Goal: Task Accomplishment & Management: Manage account settings

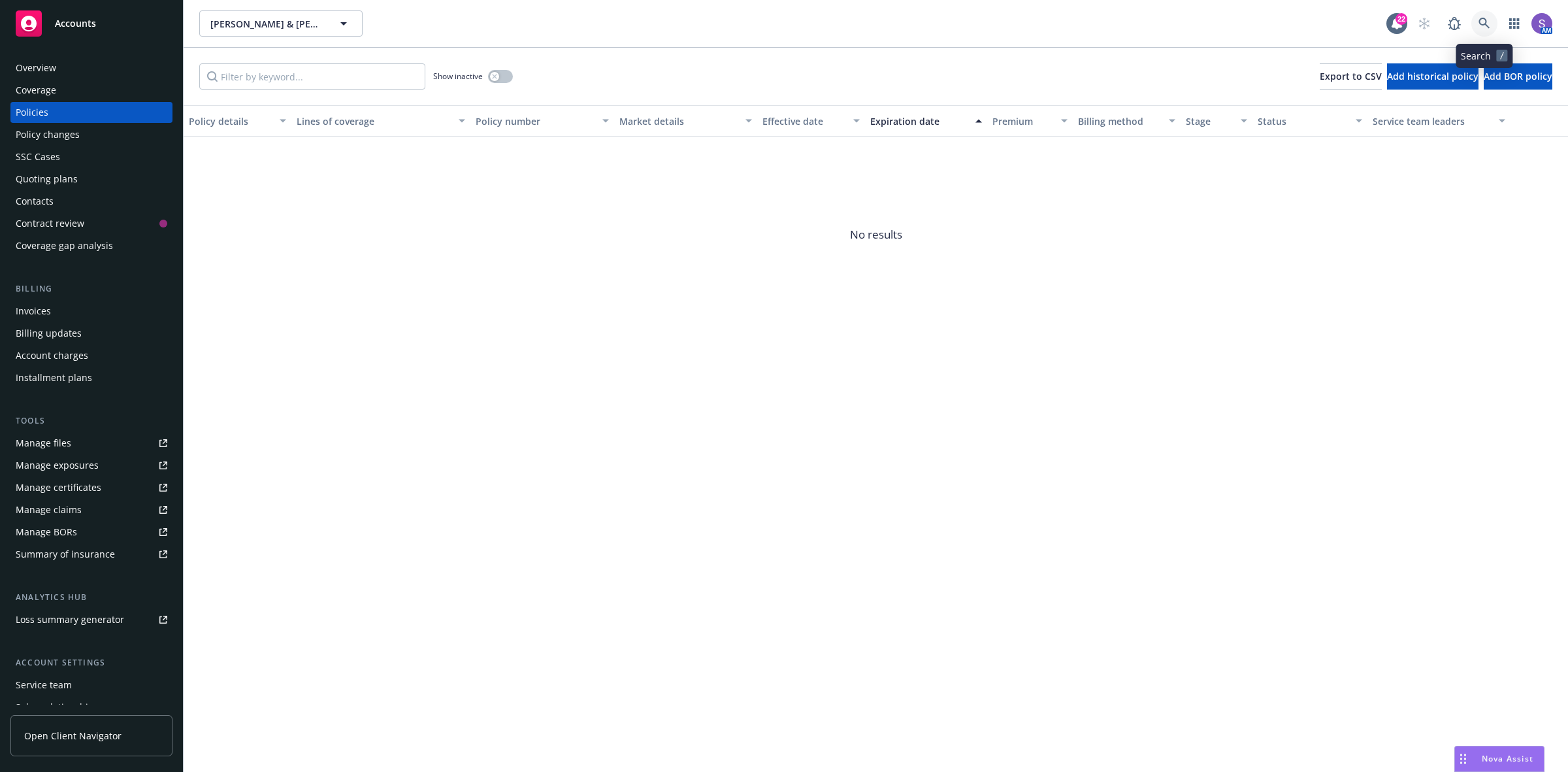
click at [1254, 22] on icon at bounding box center [1483, 22] width 11 height 11
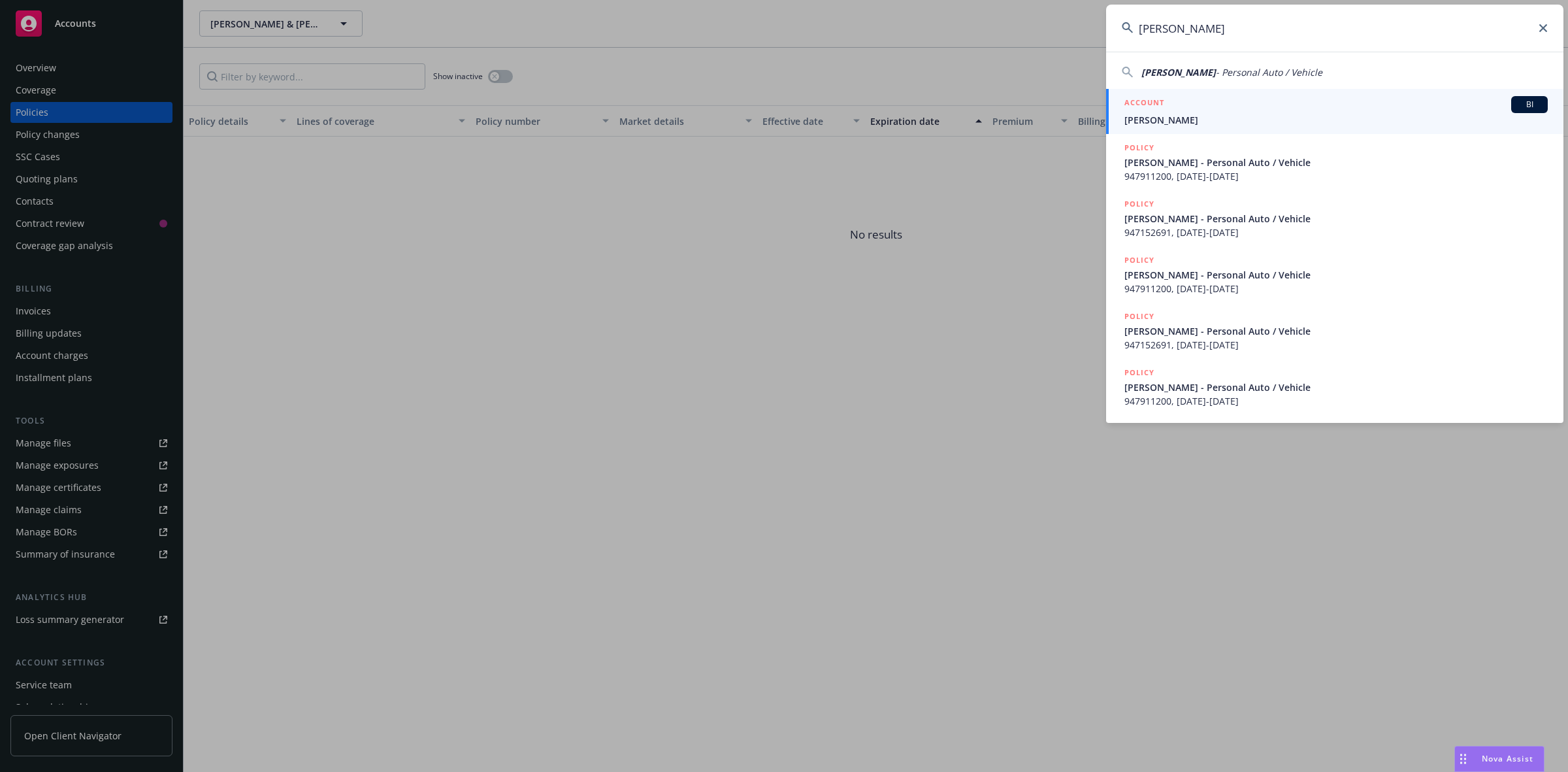
type input "[PERSON_NAME]"
click at [1236, 115] on span "[PERSON_NAME]" at bounding box center [1335, 120] width 423 height 13
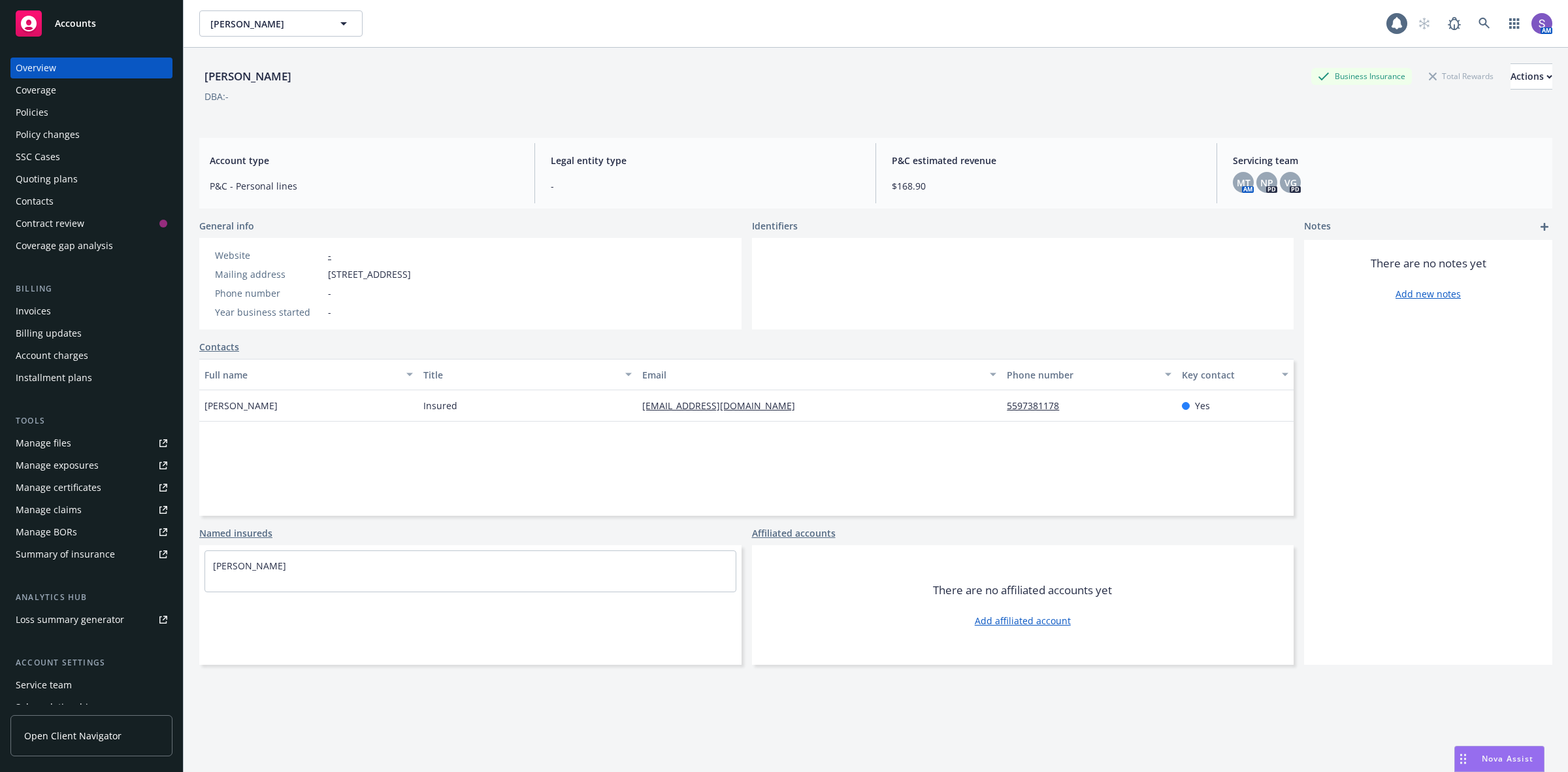
click at [50, 116] on div "Policies" at bounding box center [91, 112] width 151 height 21
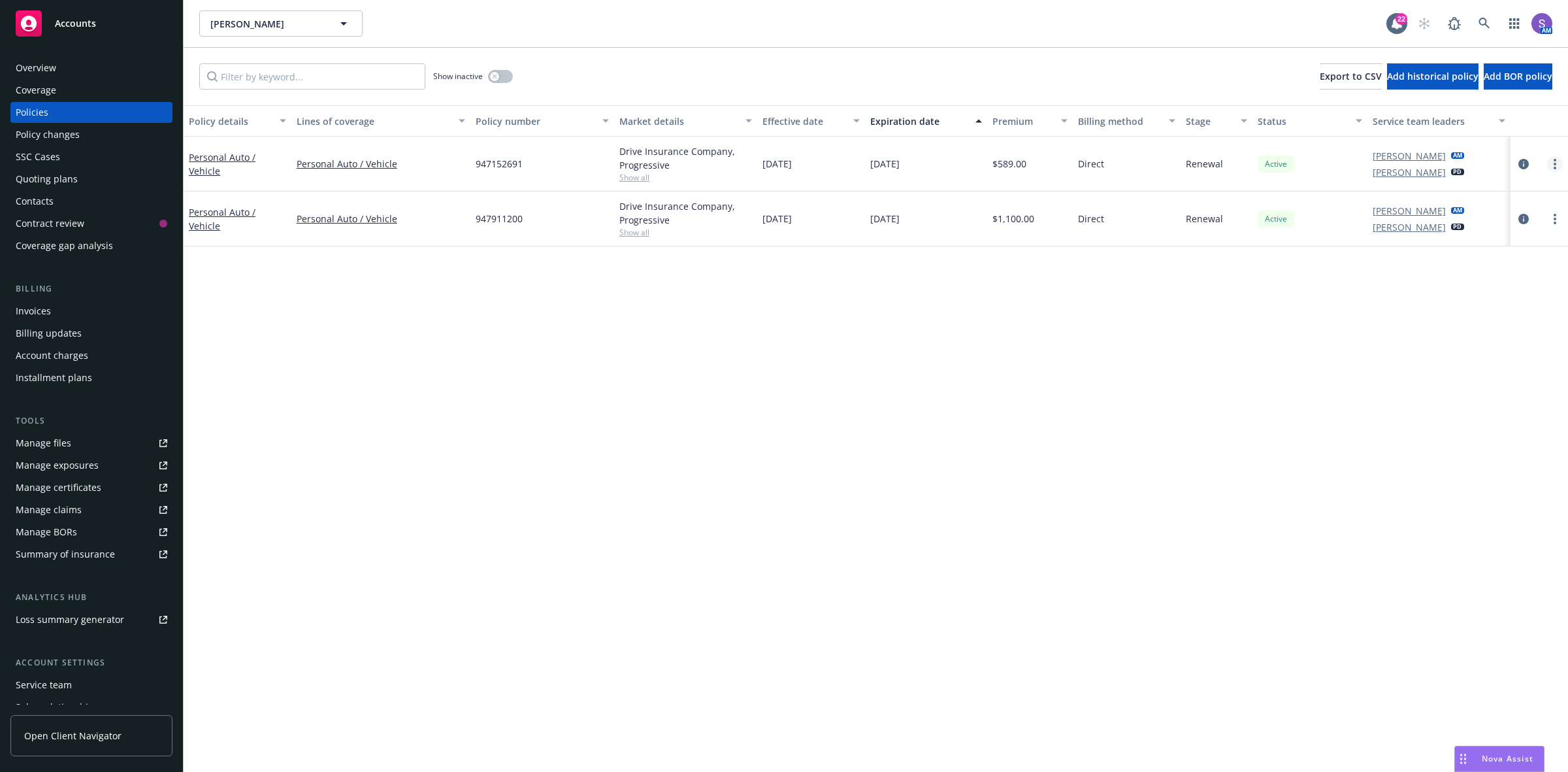
click at [1254, 161] on link "more" at bounding box center [1555, 164] width 16 height 16
click at [1254, 215] on link "Renew with incumbent" at bounding box center [1486, 216] width 154 height 26
select select "6"
select select "CA"
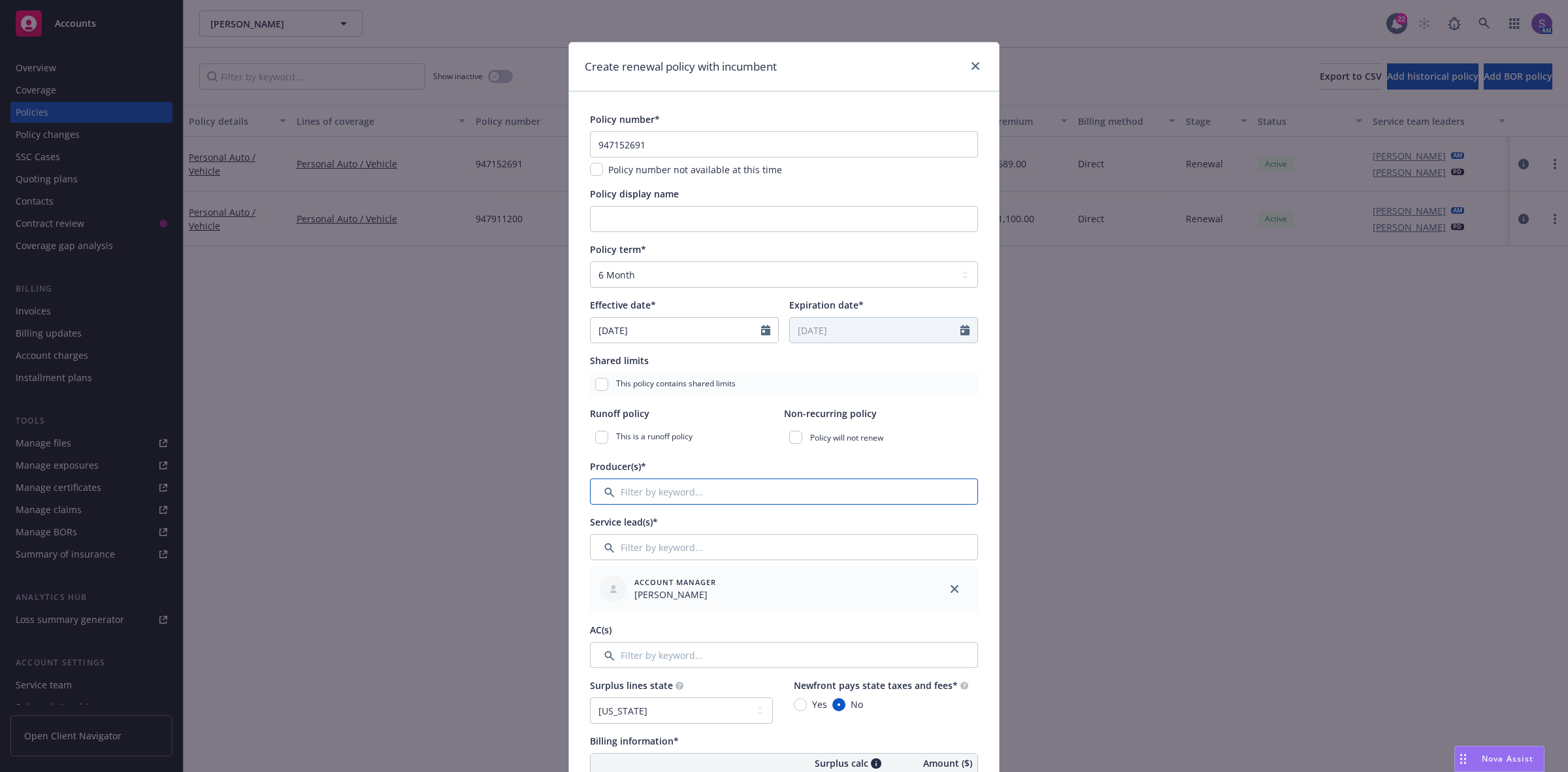
click at [639, 496] on input "Filter by keyword..." at bounding box center [783, 491] width 388 height 26
type input "n"
click at [676, 554] on span "House Account" at bounding box center [705, 552] width 84 height 11
click at [601, 557] on input "checkbox" at bounding box center [608, 559] width 13 height 13
checkbox input "true"
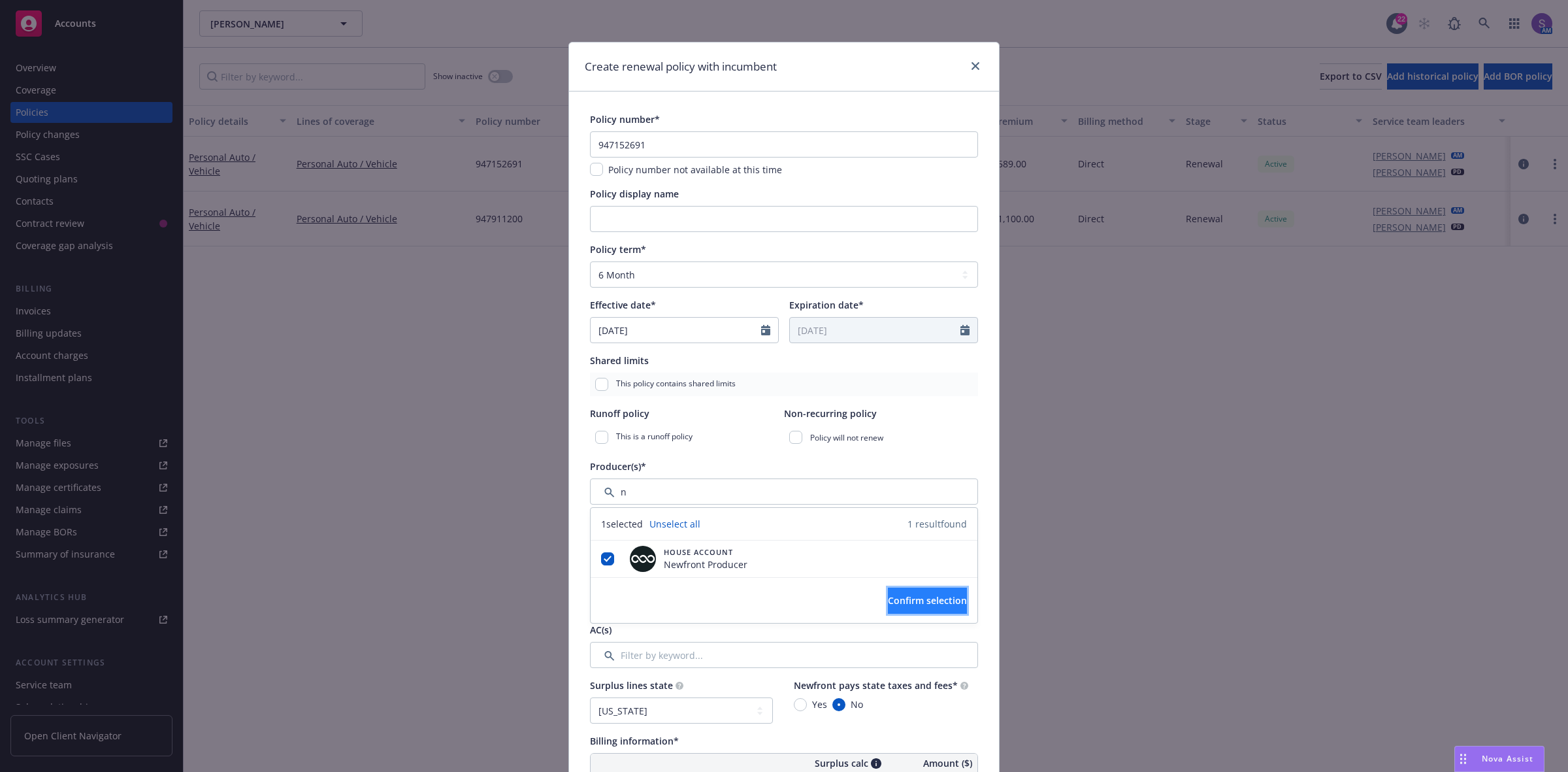
click at [888, 600] on button "Confirm selection" at bounding box center [927, 600] width 79 height 26
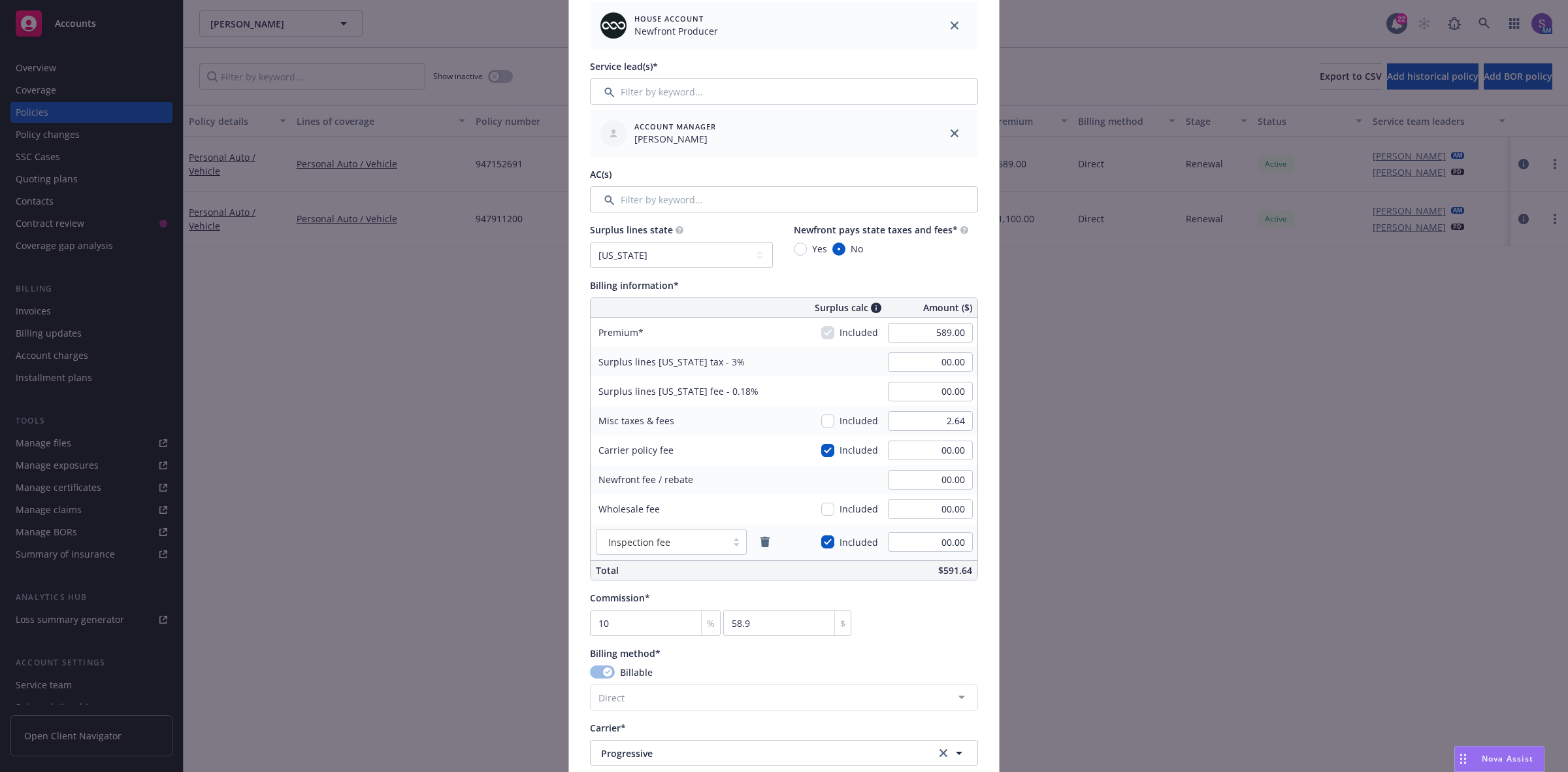
scroll to position [572, 0]
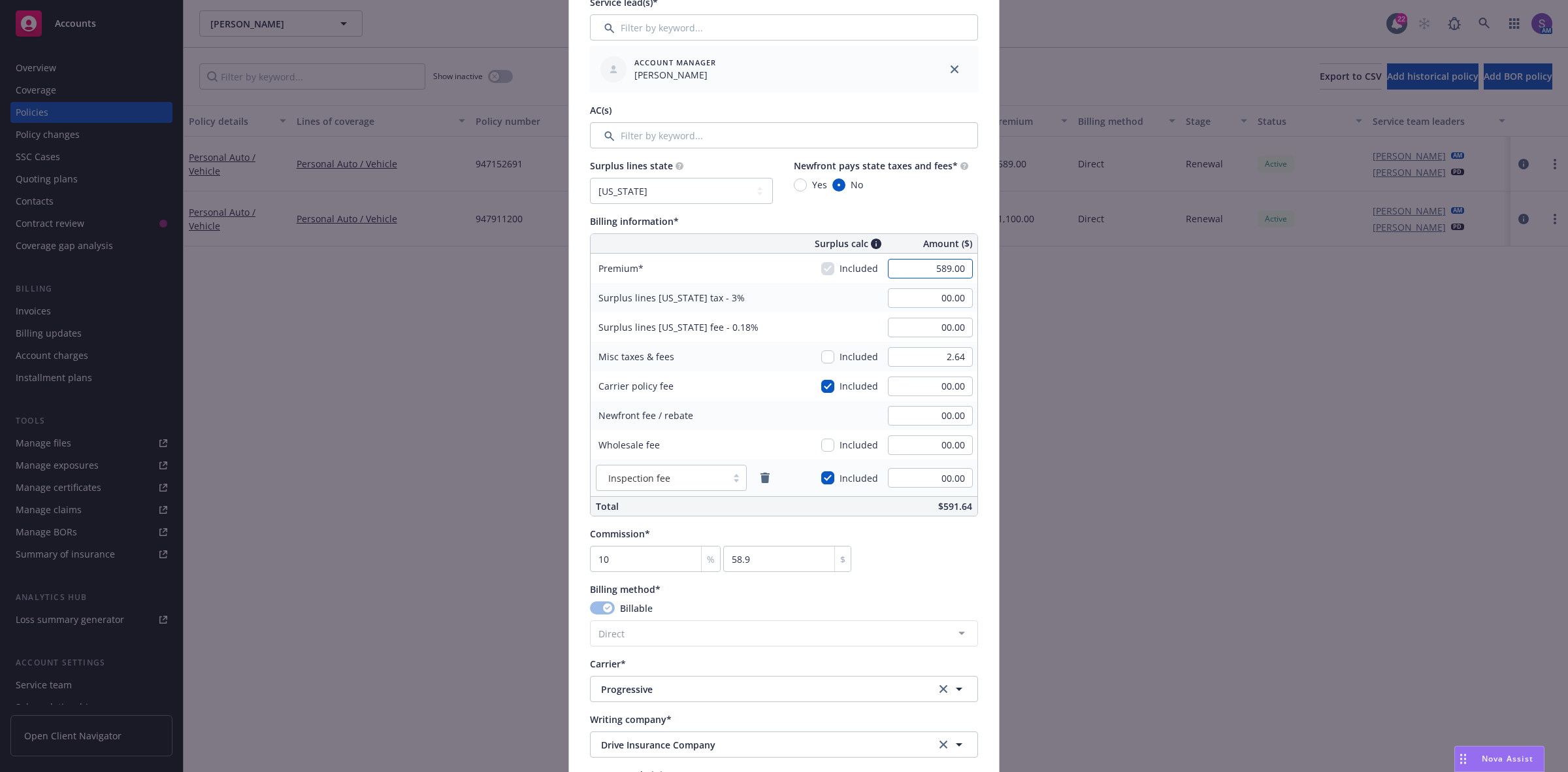
click at [929, 270] on input "589.00" at bounding box center [930, 269] width 85 height 20
click at [987, 428] on div "Policy number* 947152691 Policy number not available at this time Policy displa…" at bounding box center [783, 322] width 430 height 1605
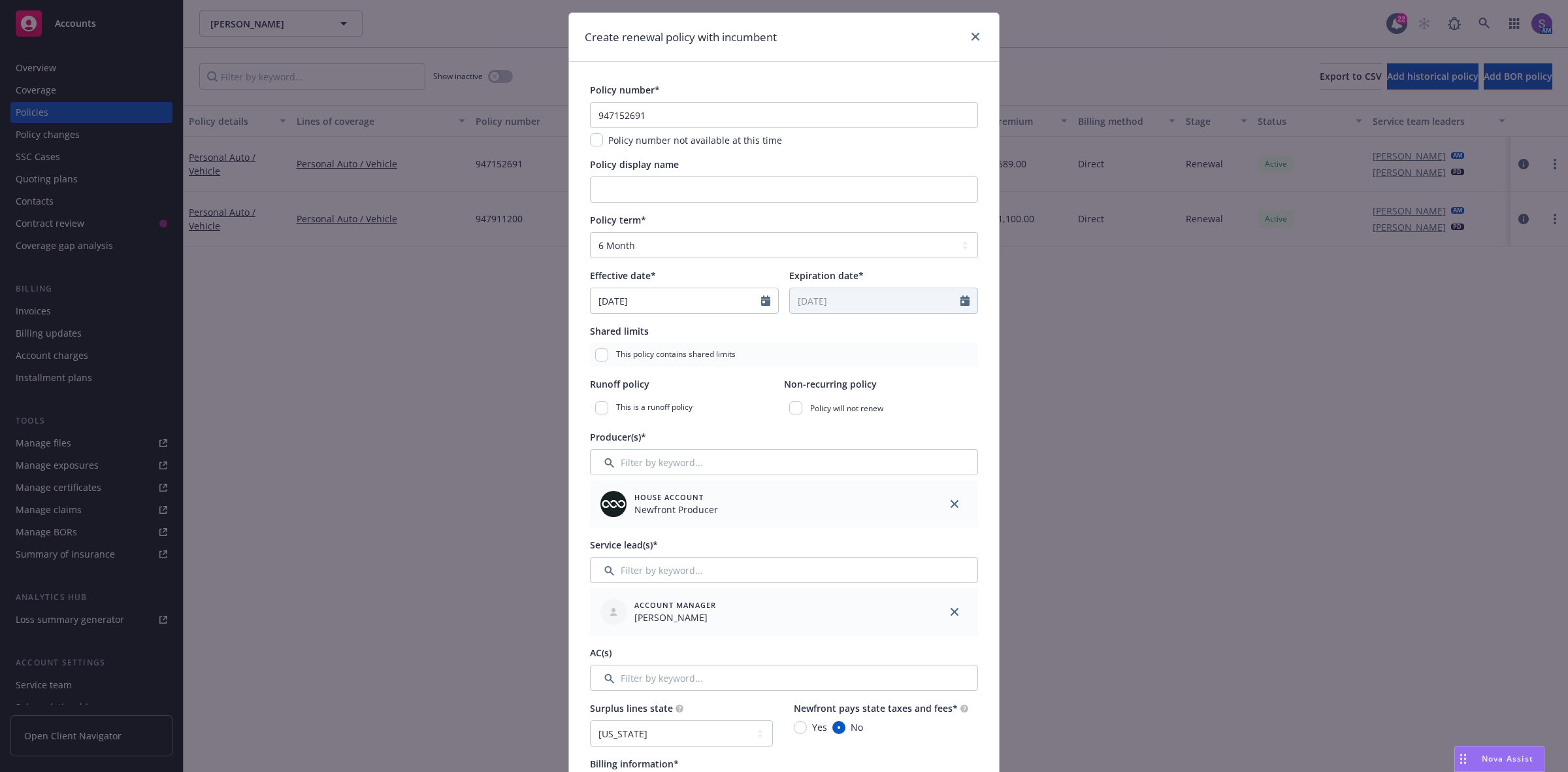
scroll to position [0, 0]
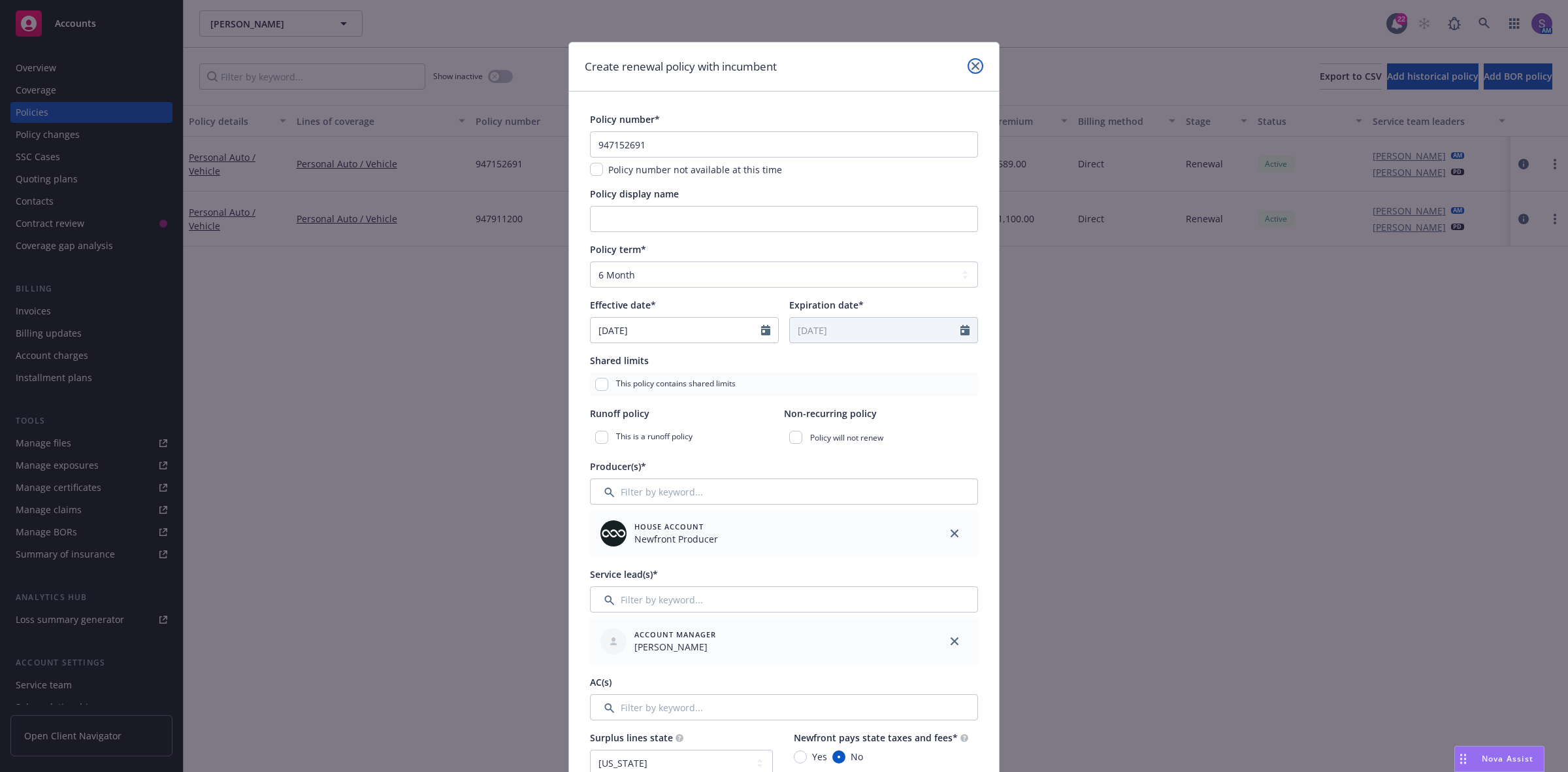
click at [971, 67] on icon "close" at bounding box center [974, 66] width 7 height 7
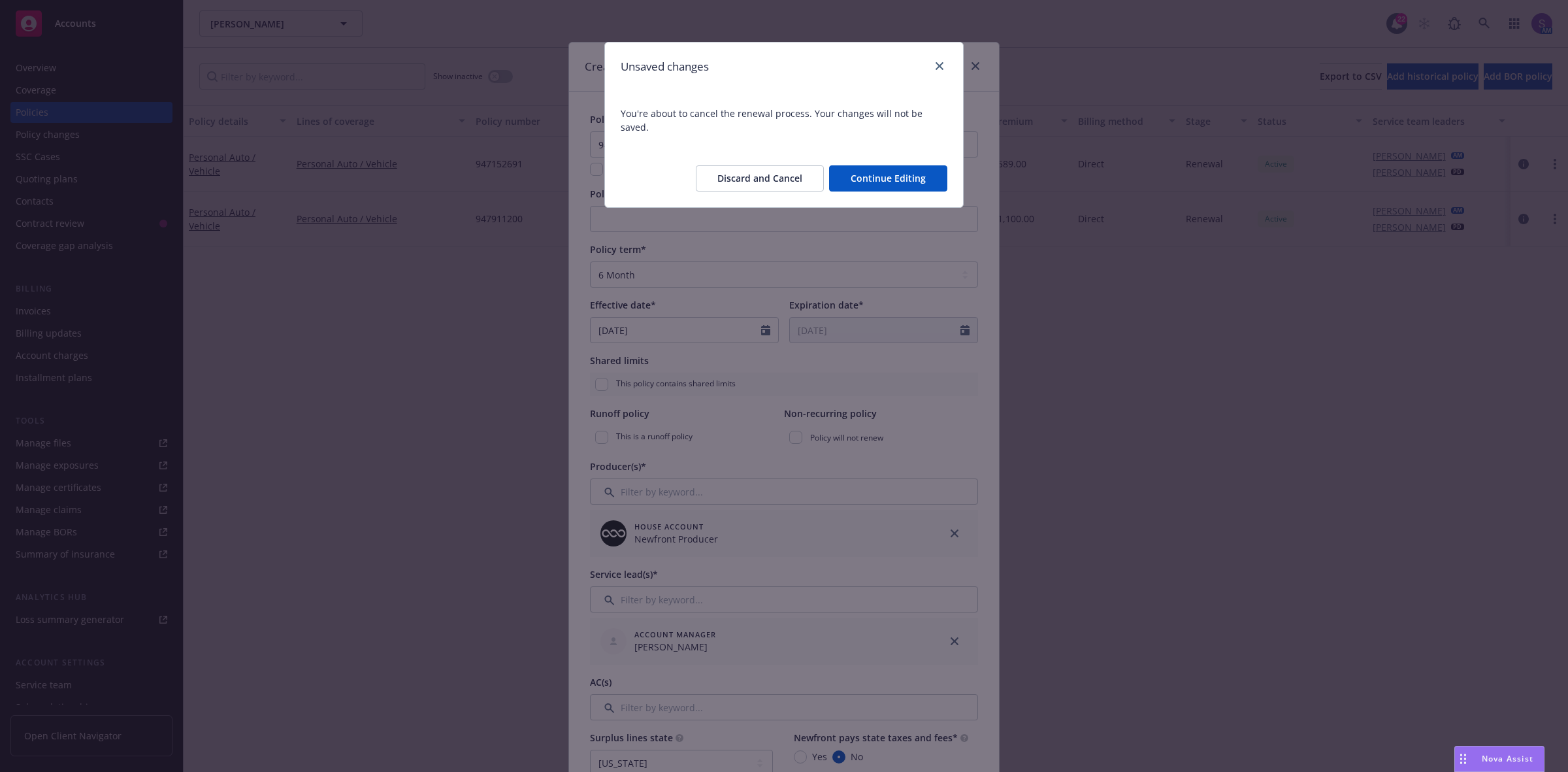
click at [795, 166] on button "Discard and Cancel" at bounding box center [760, 178] width 128 height 26
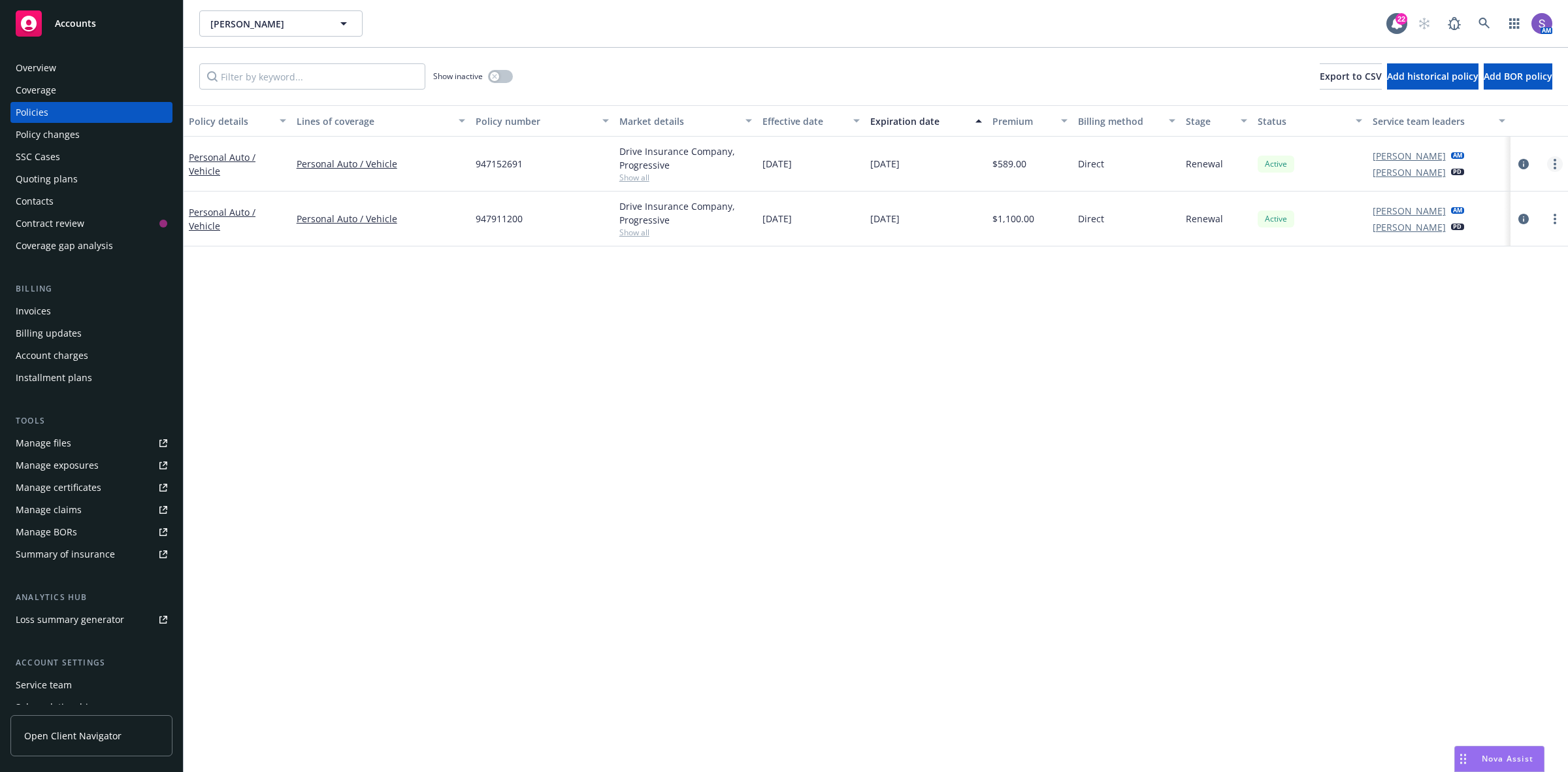
click at [1254, 165] on link "more" at bounding box center [1555, 164] width 16 height 16
click at [1254, 220] on link "Renew with incumbent" at bounding box center [1486, 216] width 154 height 26
select select "6"
select select "CA"
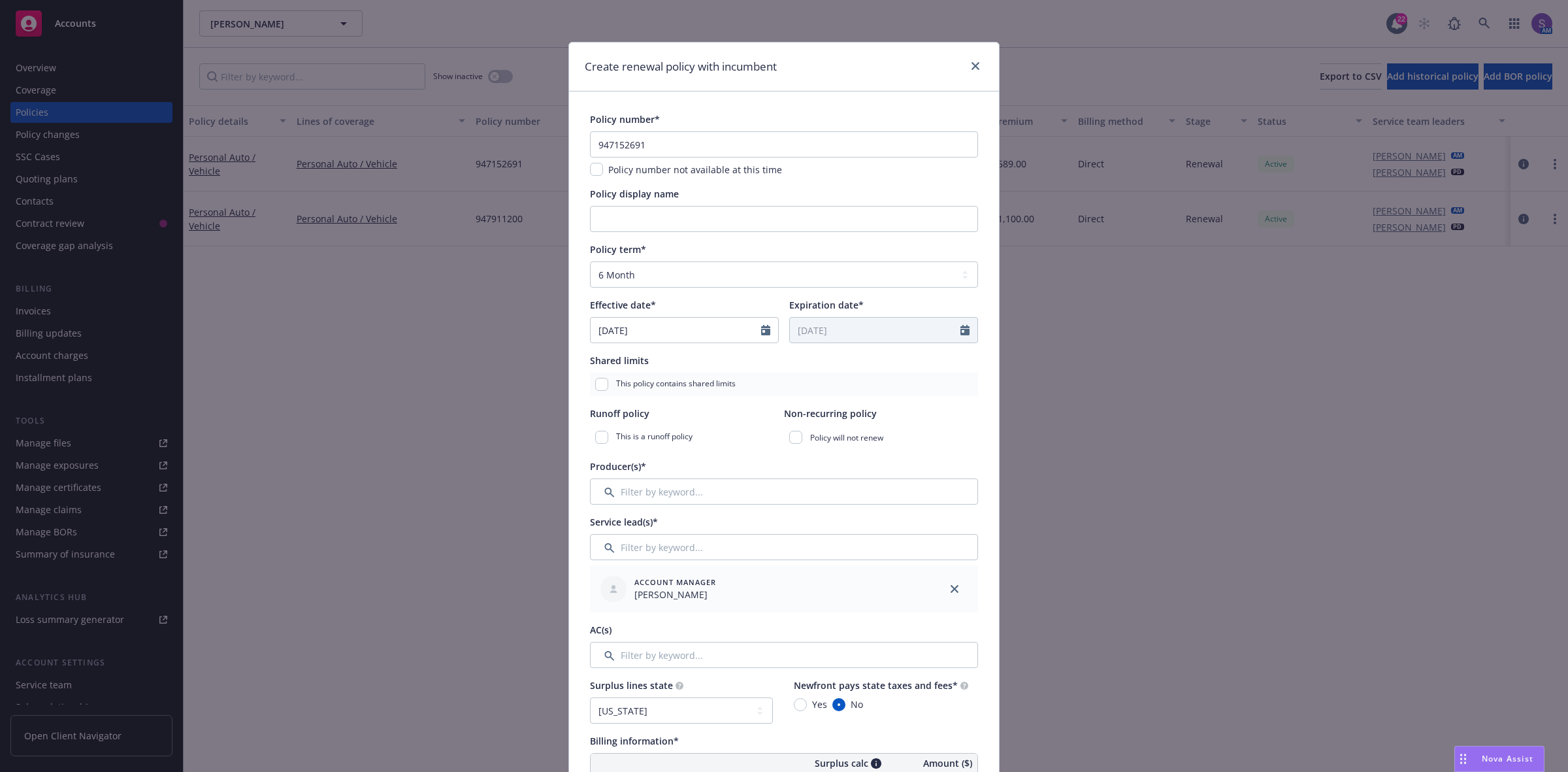
scroll to position [245, 0]
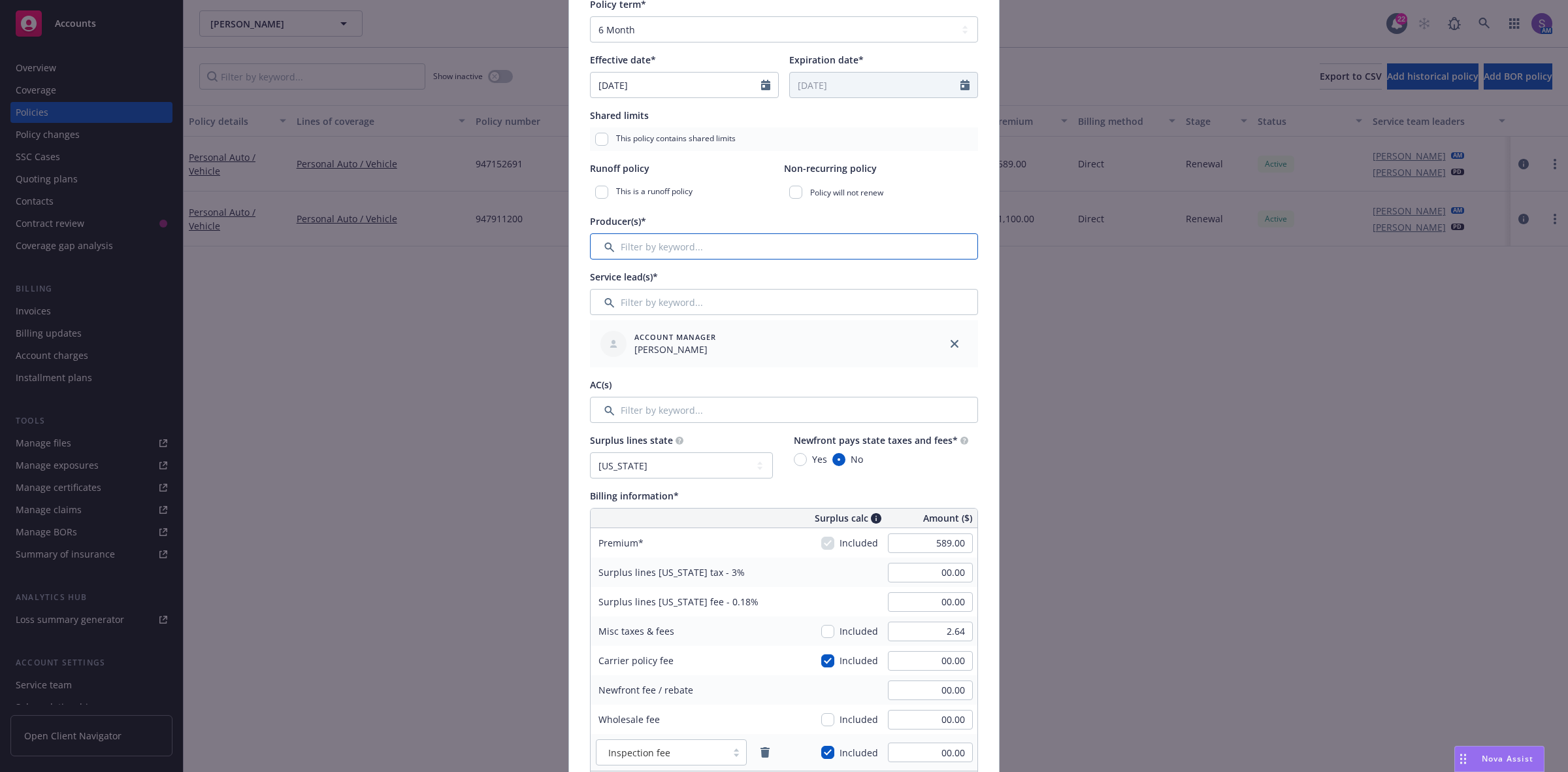
click at [651, 244] on input "Filter by keyword..." at bounding box center [783, 245] width 388 height 26
type input "ne"
click at [674, 312] on span "House Account" at bounding box center [705, 306] width 84 height 11
click at [603, 315] on input "checkbox" at bounding box center [608, 314] width 13 height 13
checkbox input "true"
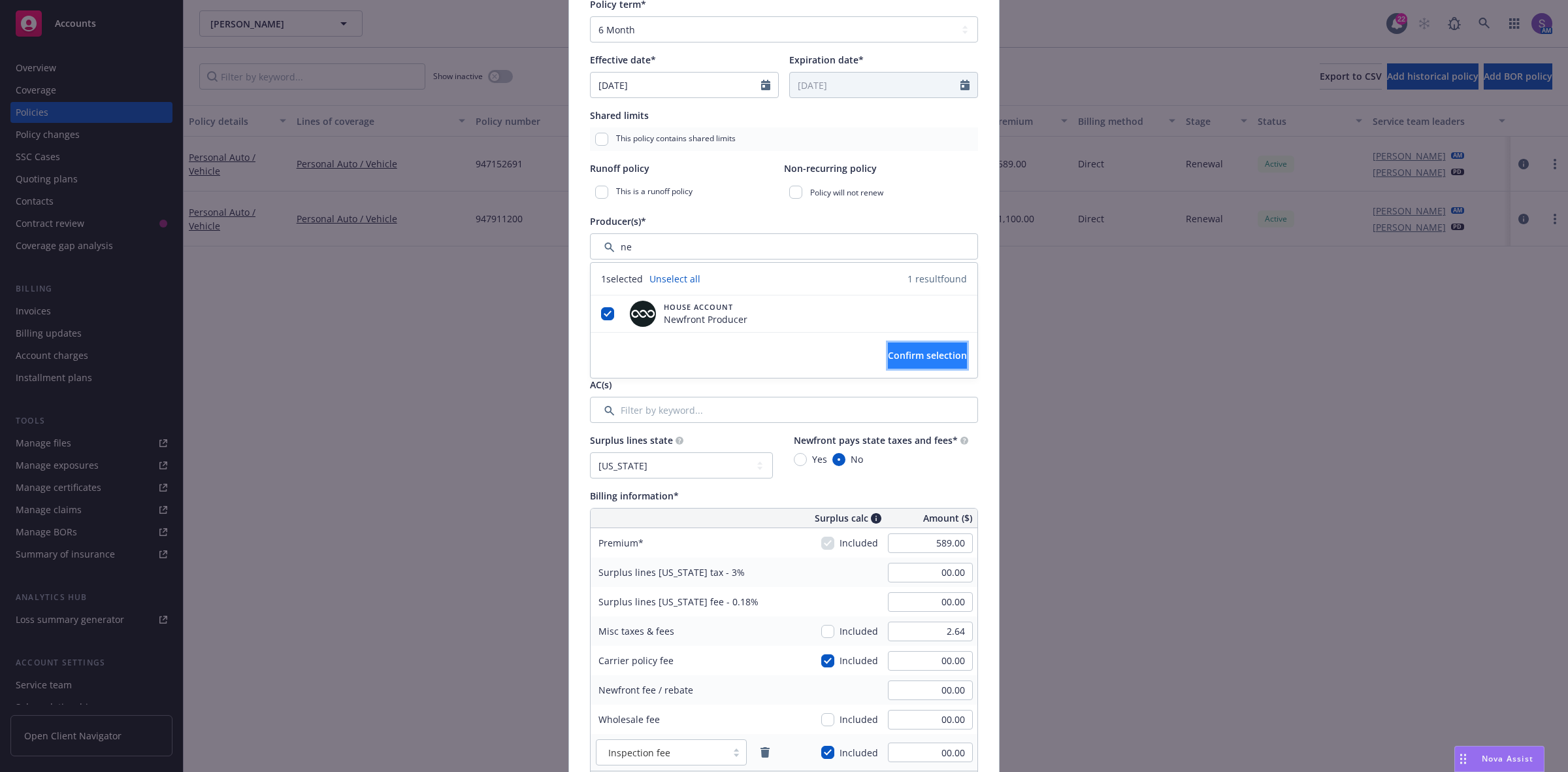
click at [888, 356] on span "Confirm selection" at bounding box center [927, 355] width 79 height 12
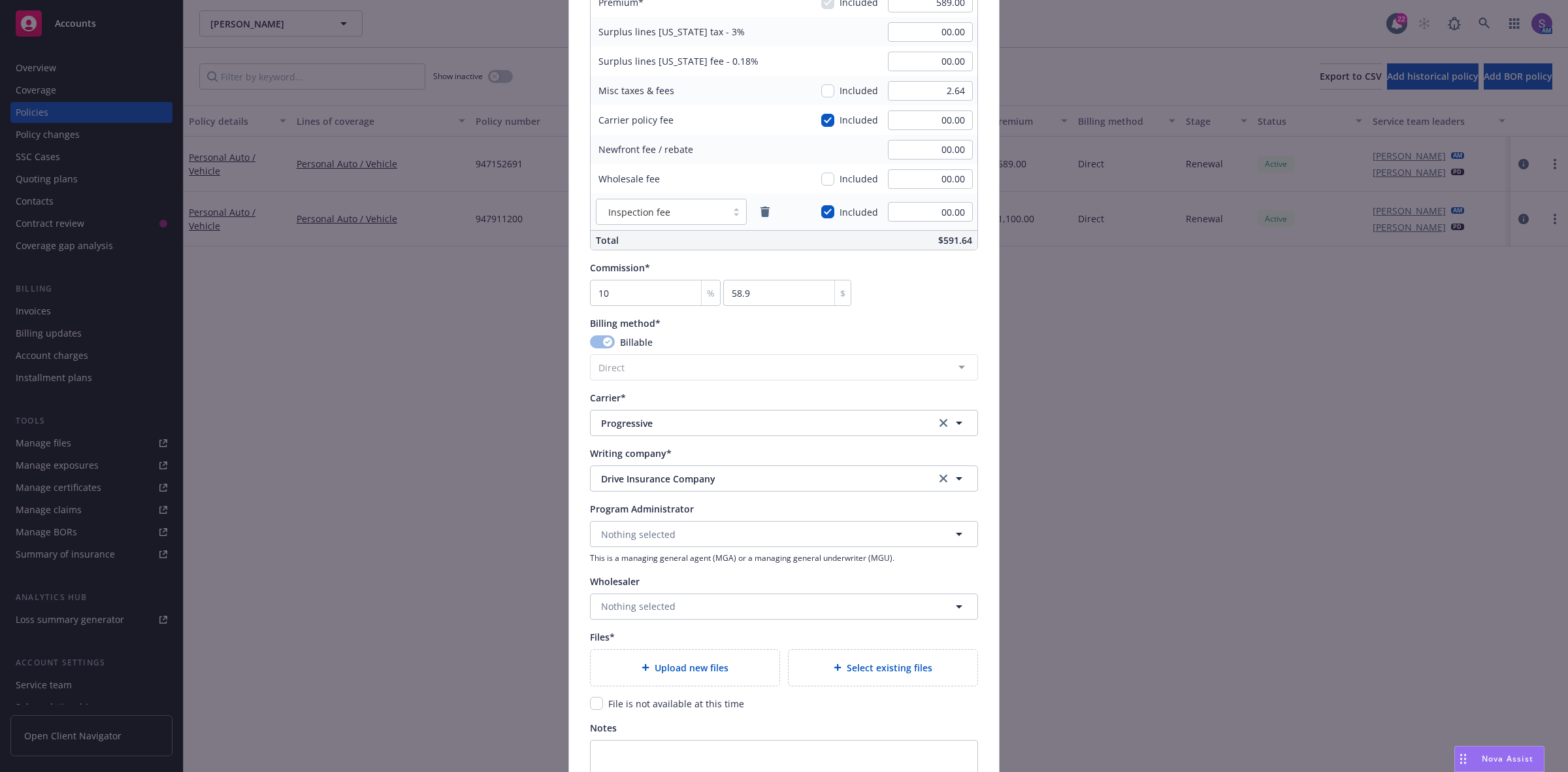
scroll to position [981, 0]
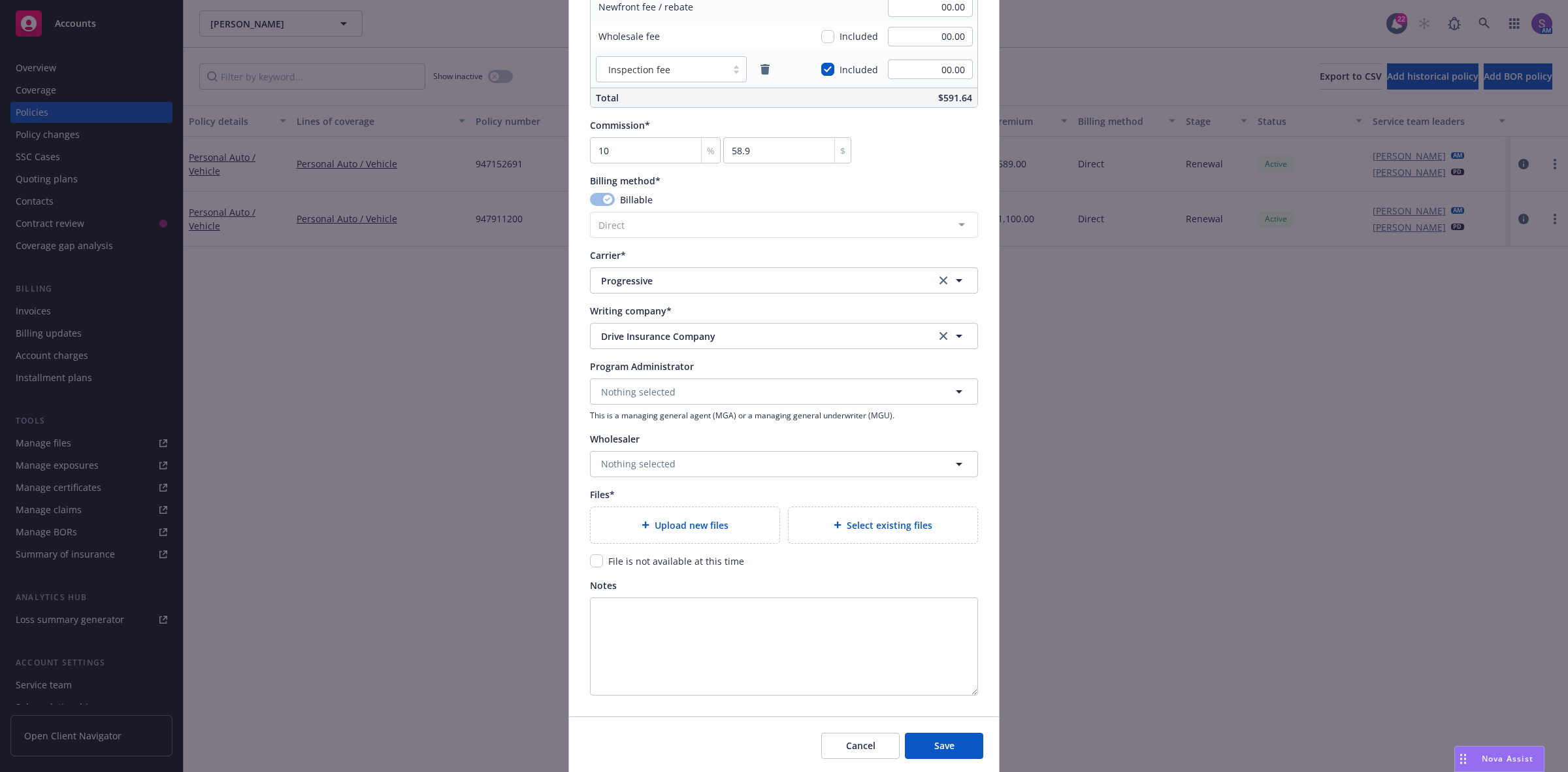
click at [673, 521] on span "Upload new files" at bounding box center [691, 525] width 74 height 13
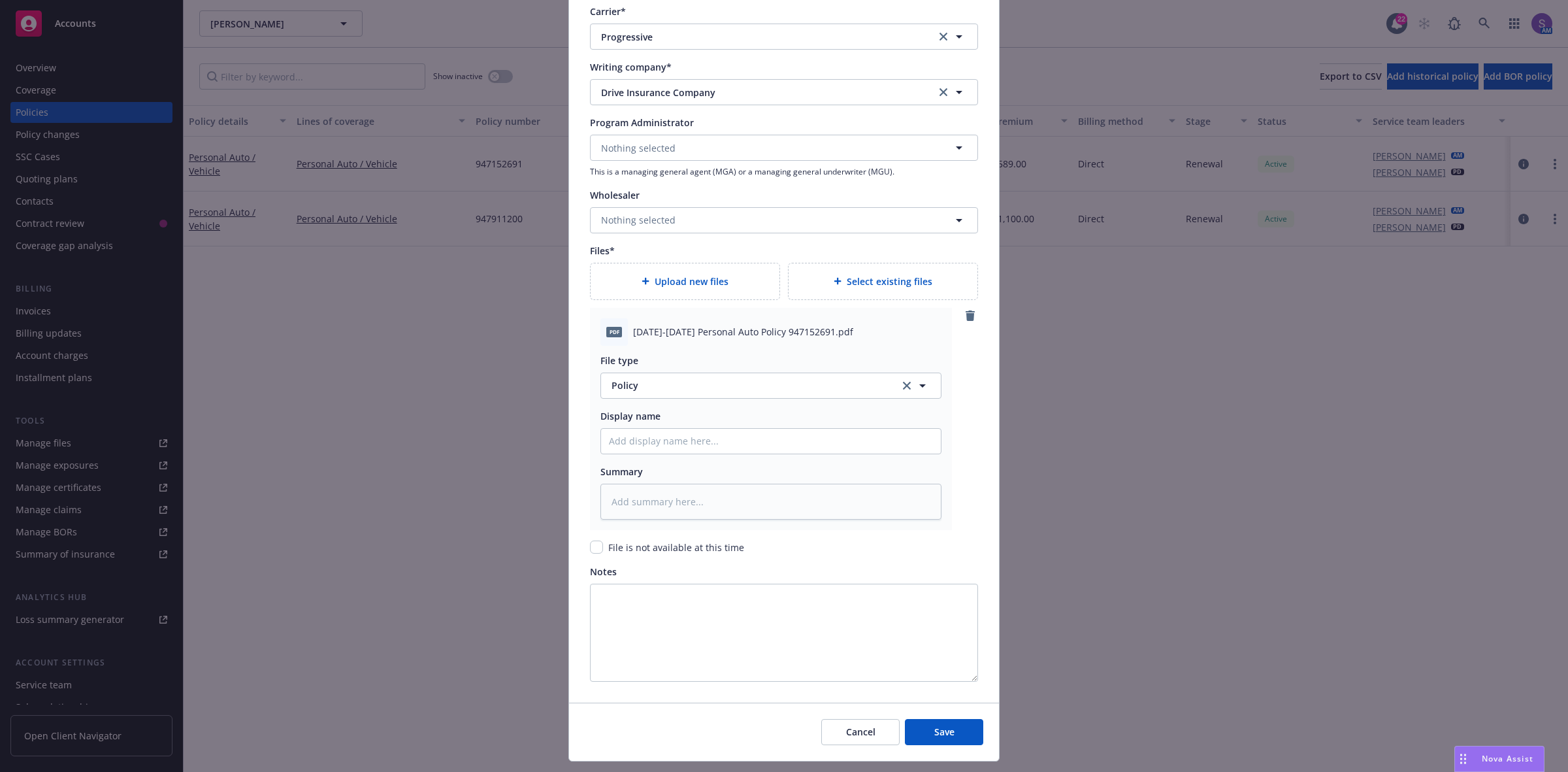
scroll to position [1225, 0]
click at [710, 325] on span "[DATE]-[DATE] Personal Auto Policy 947152691.pdf" at bounding box center [742, 330] width 220 height 13
copy span "[DATE]-[DATE] Personal Auto Policy 947152691.pdf"
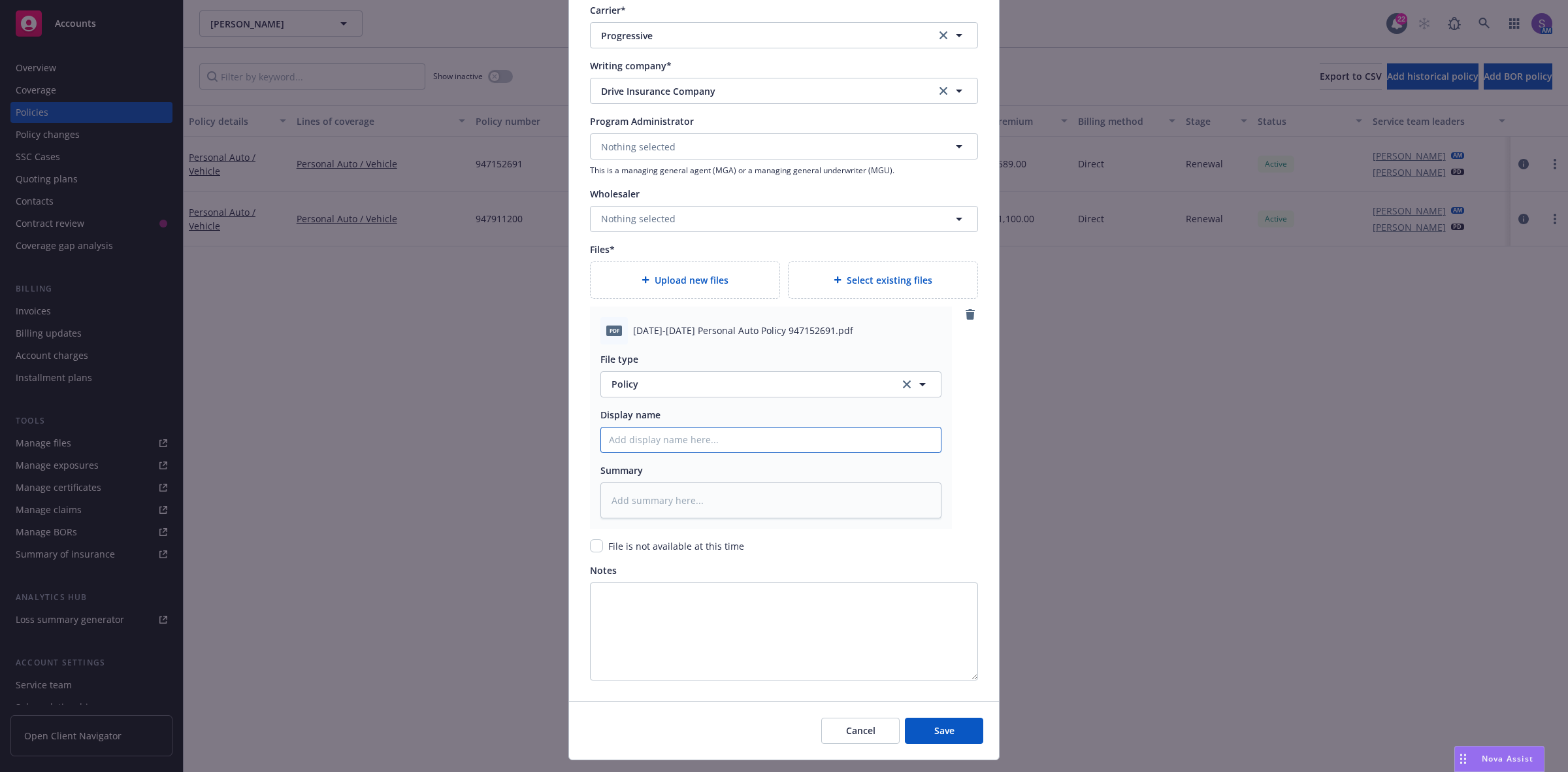
click at [675, 447] on input "Policy display name" at bounding box center [771, 440] width 340 height 25
paste input "[DATE]-[DATE] Personal Auto Policy 947152691.pdf"
type textarea "x"
type input "[DATE]-[DATE] Personal Auto Policy 947152691.pdf"
type textarea "x"
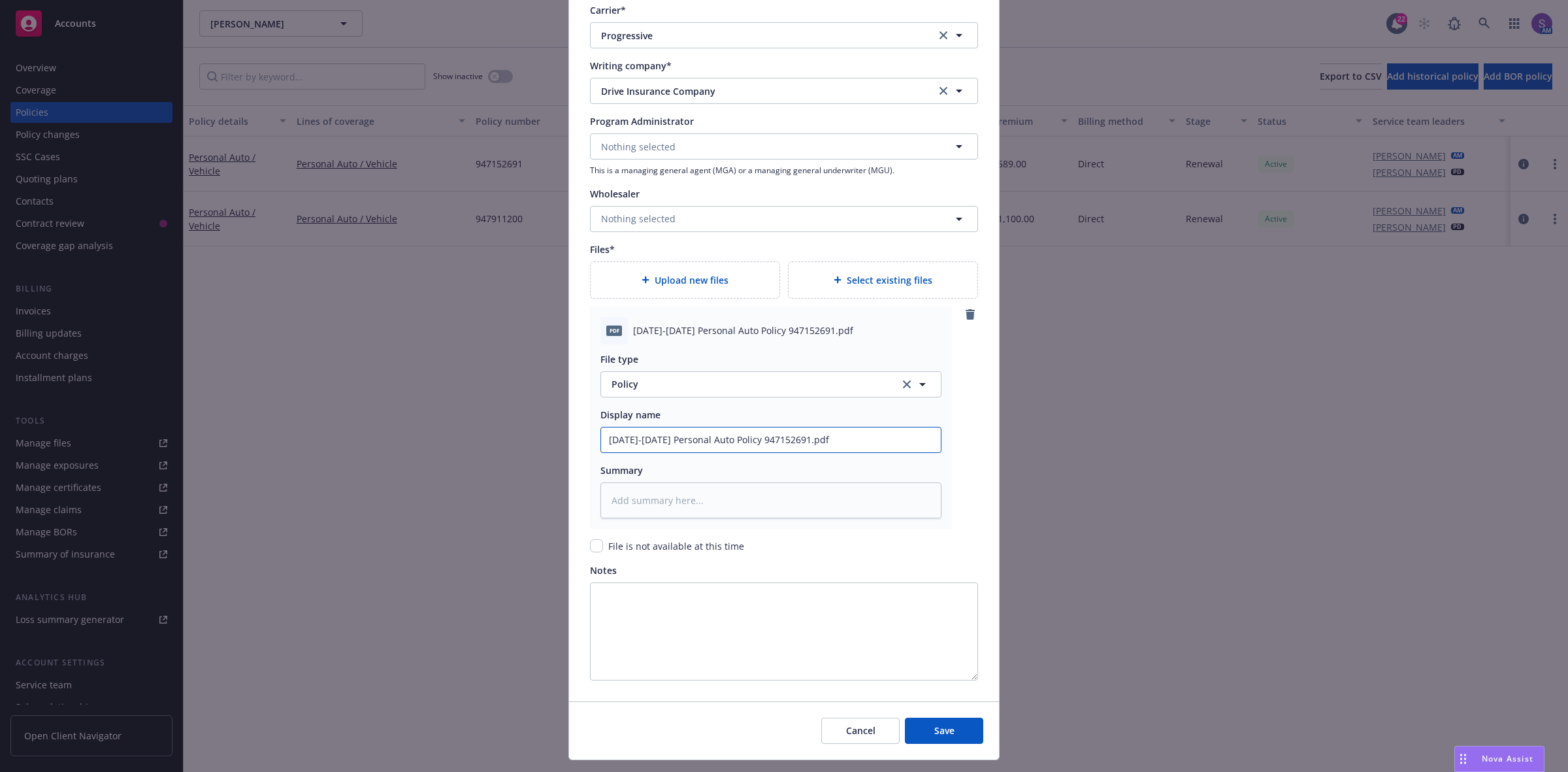
type input "[DATE]-[DATE] Personal Auto Policy 947152691.pd"
type textarea "x"
type input "[DATE]-[DATE] Personal Auto Policy 947152691.p"
type textarea "x"
type input "[DATE]-[DATE] Personal Auto Policy 947152691."
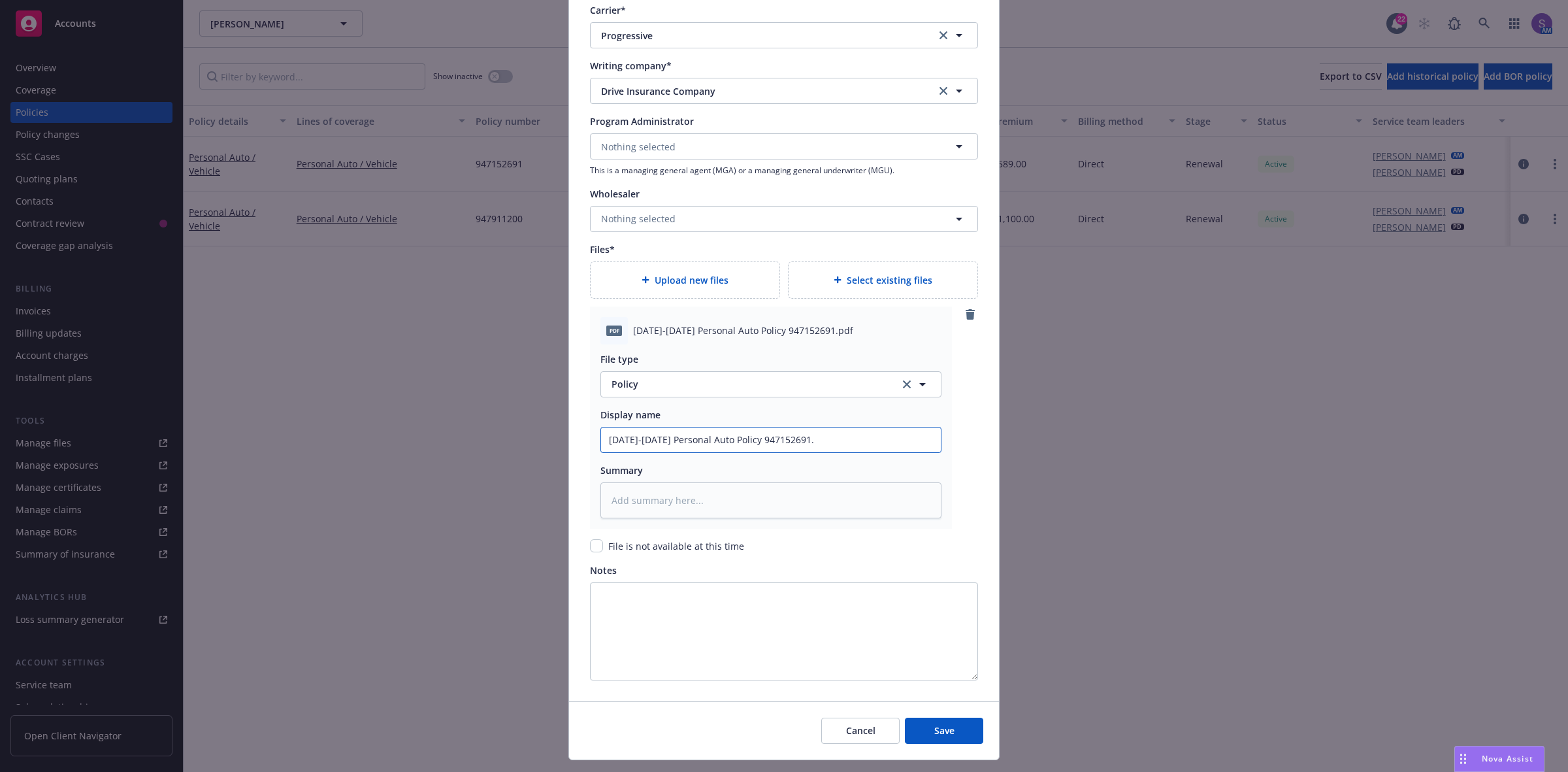
type textarea "x"
type input "[DATE]-[DATE] Personal Auto Policy 947152691"
click at [954, 617] on button "Save" at bounding box center [944, 730] width 78 height 26
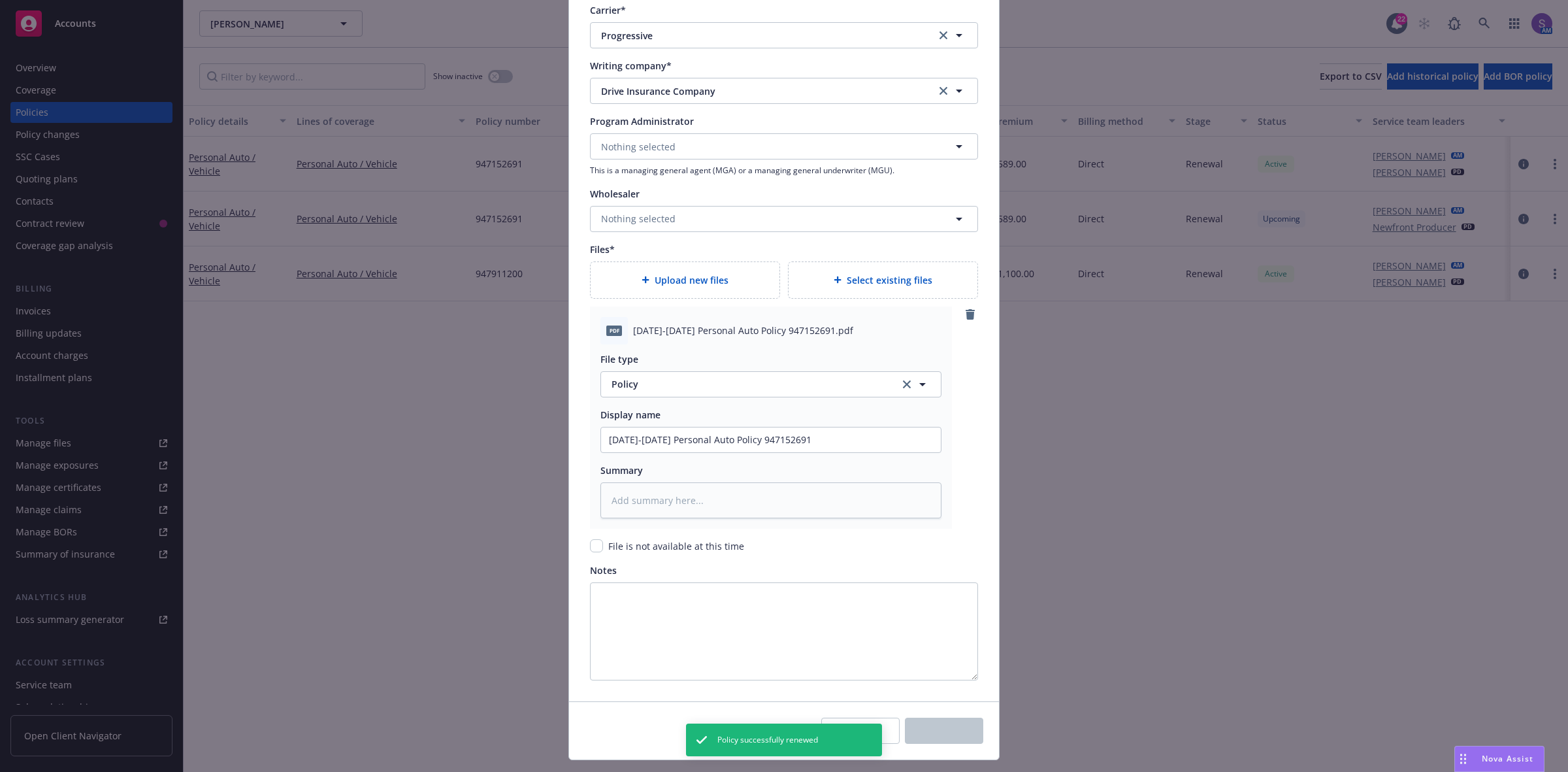
type textarea "x"
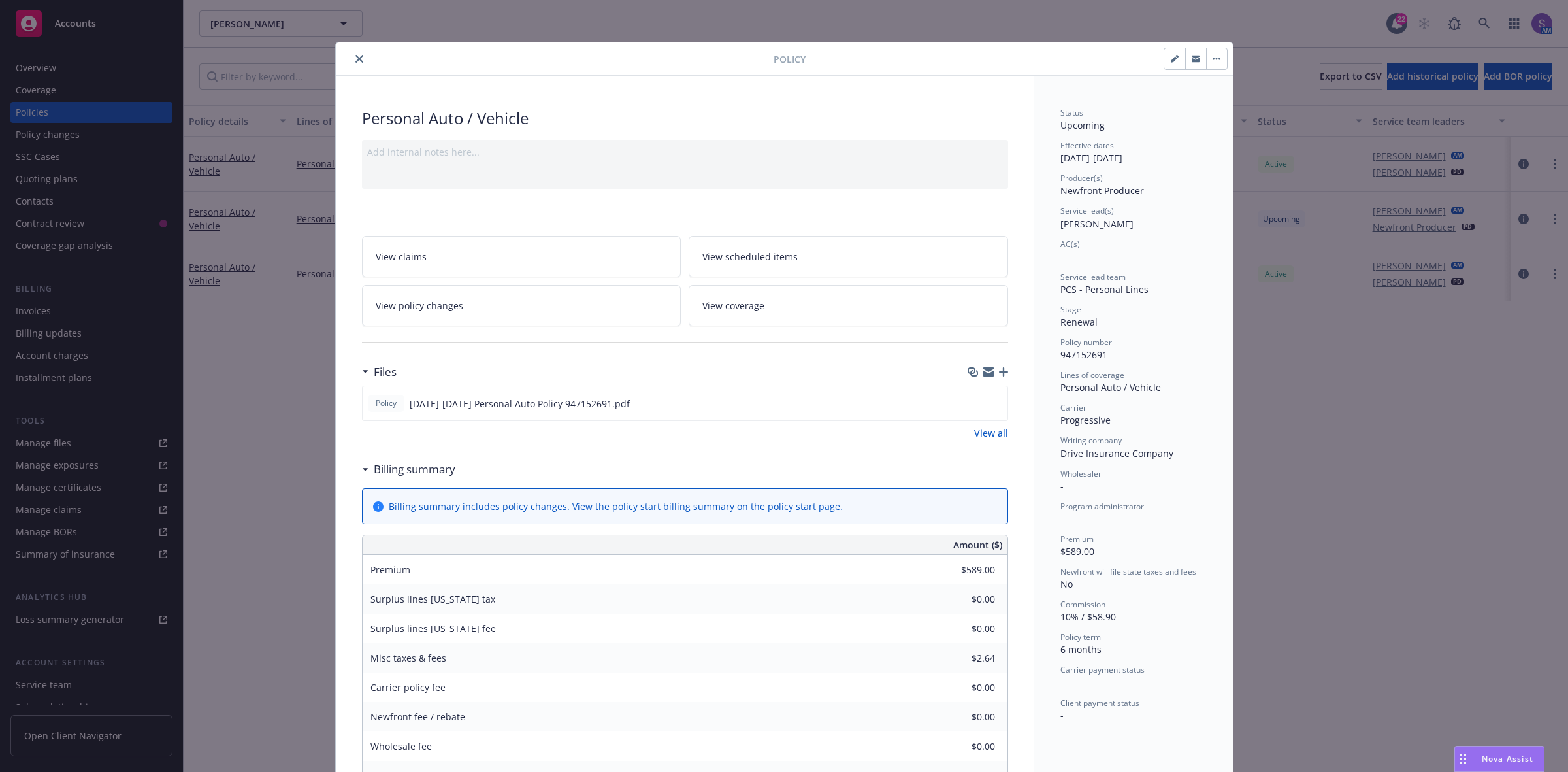
click at [355, 62] on icon "close" at bounding box center [358, 58] width 7 height 7
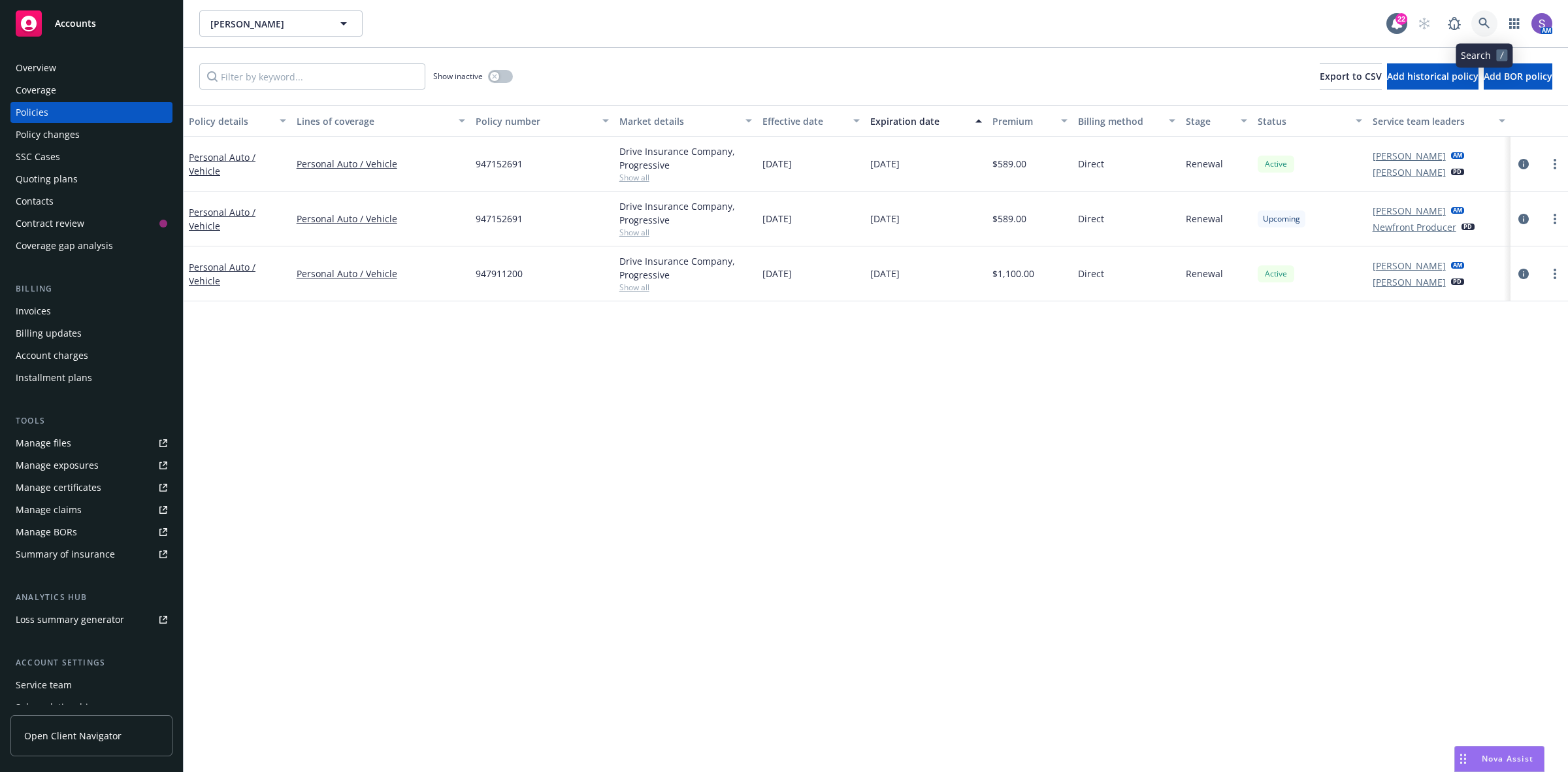
click at [1254, 20] on icon at bounding box center [1483, 22] width 11 height 11
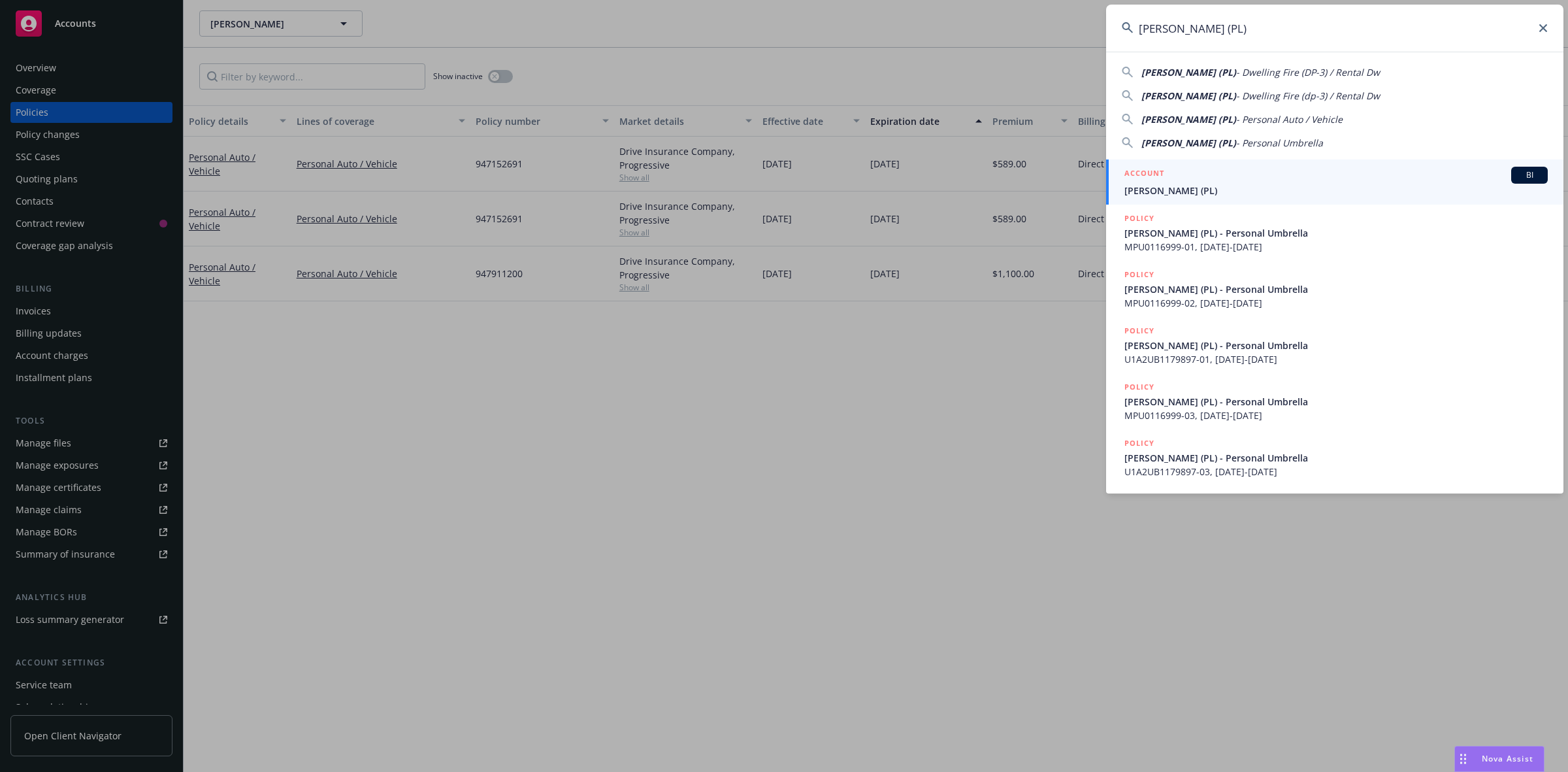
type input "[PERSON_NAME] (PL)"
click at [1171, 193] on span "[PERSON_NAME] (PL)" at bounding box center [1335, 191] width 423 height 13
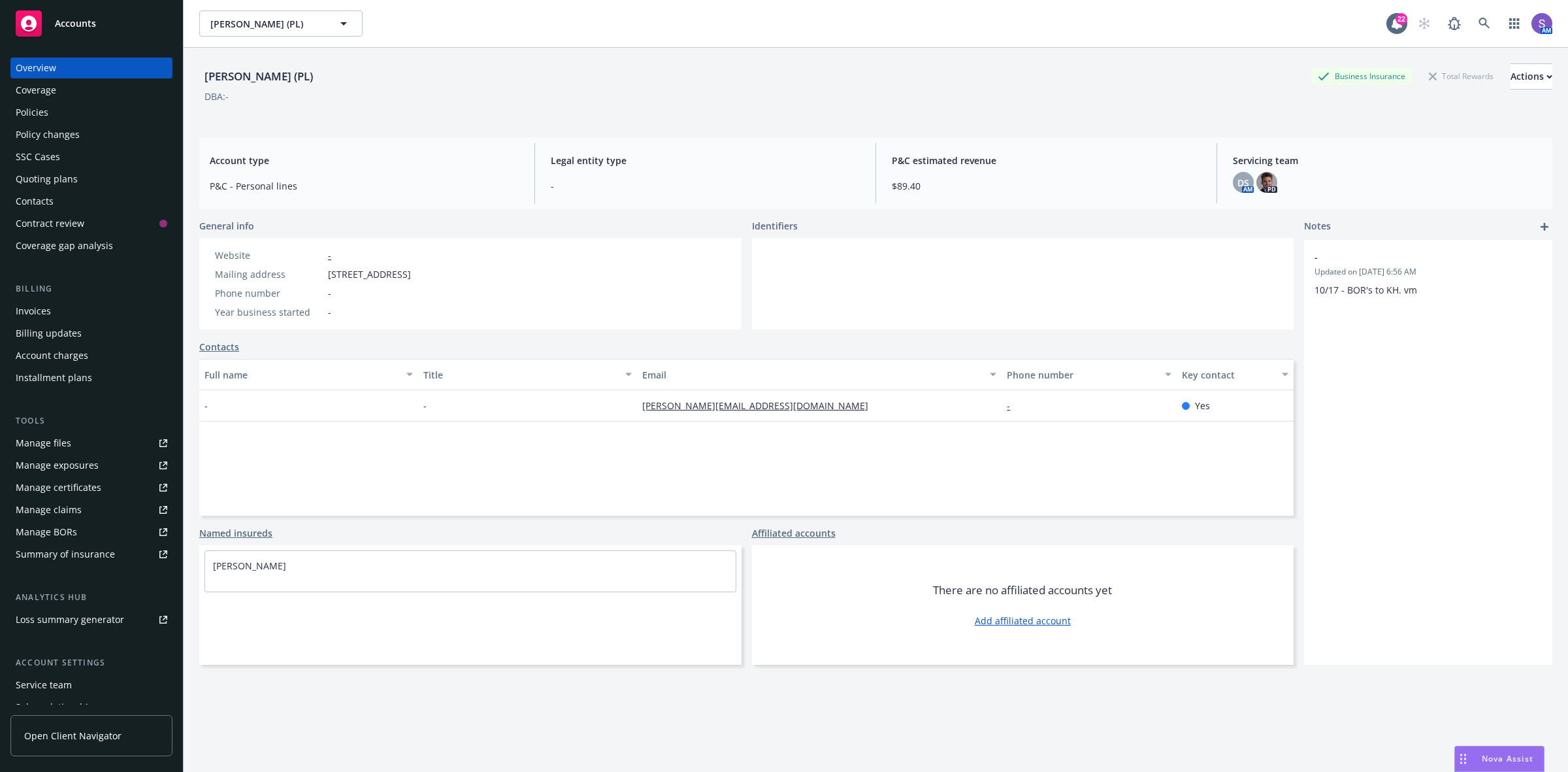
click at [411, 275] on span "[STREET_ADDRESS]" at bounding box center [369, 274] width 83 height 13
copy span "95014"
click at [1254, 21] on icon at bounding box center [1483, 22] width 11 height 11
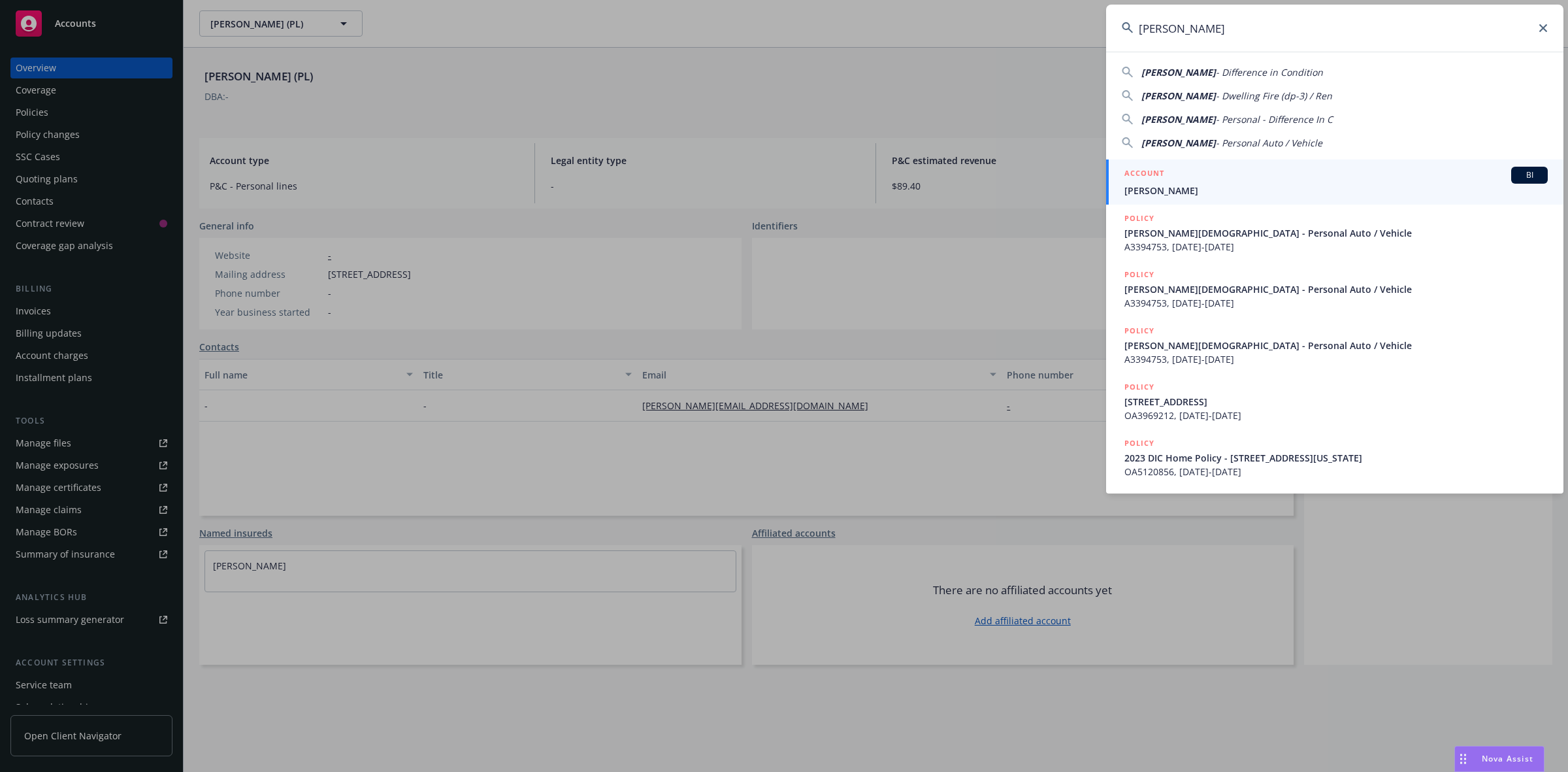
type input "[PERSON_NAME]"
click at [1179, 184] on span "[PERSON_NAME]" at bounding box center [1335, 191] width 423 height 13
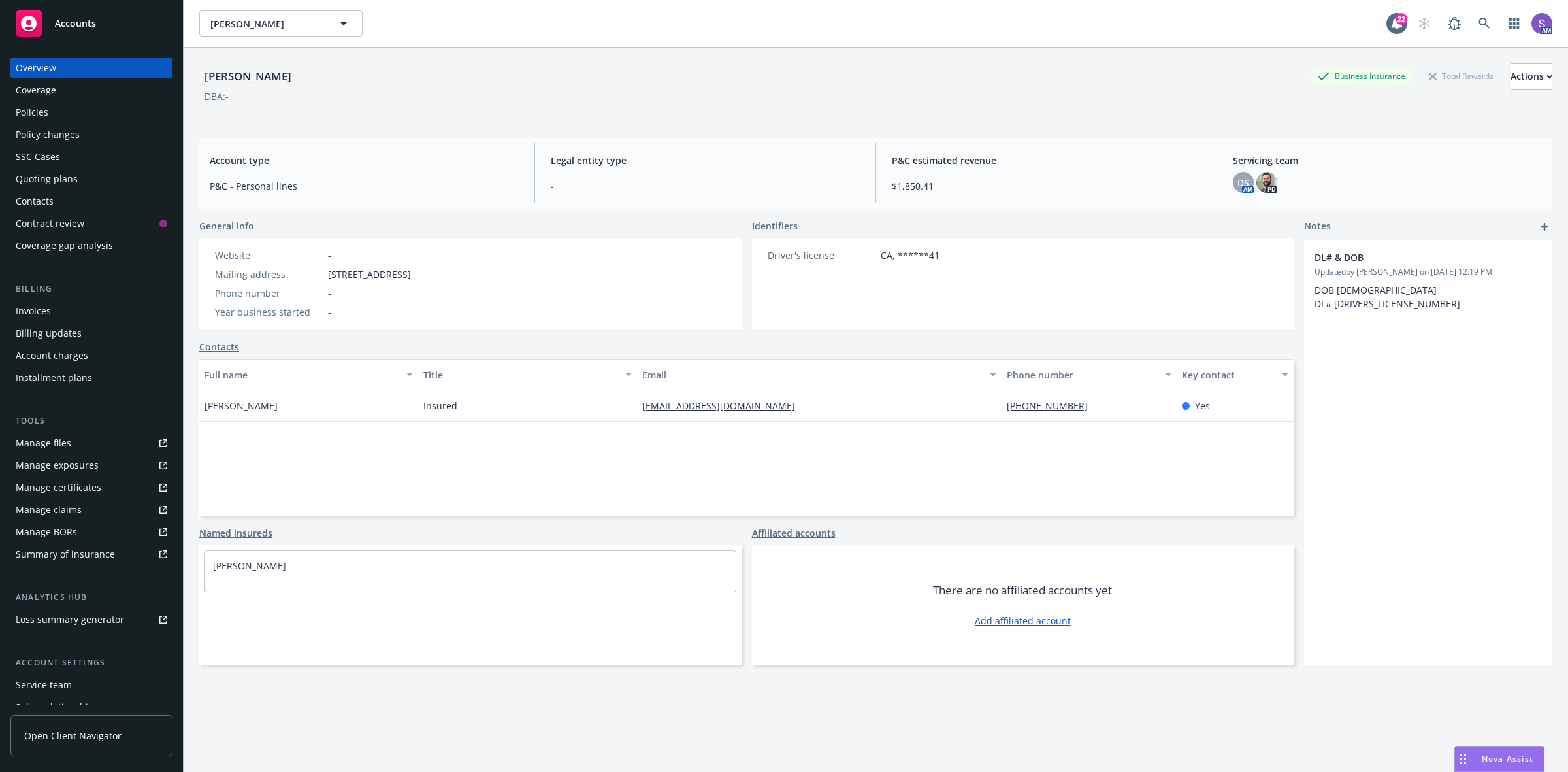
click at [411, 276] on span "[STREET_ADDRESS]" at bounding box center [369, 274] width 83 height 13
copy span "89402"
click at [1254, 22] on icon at bounding box center [1484, 23] width 12 height 12
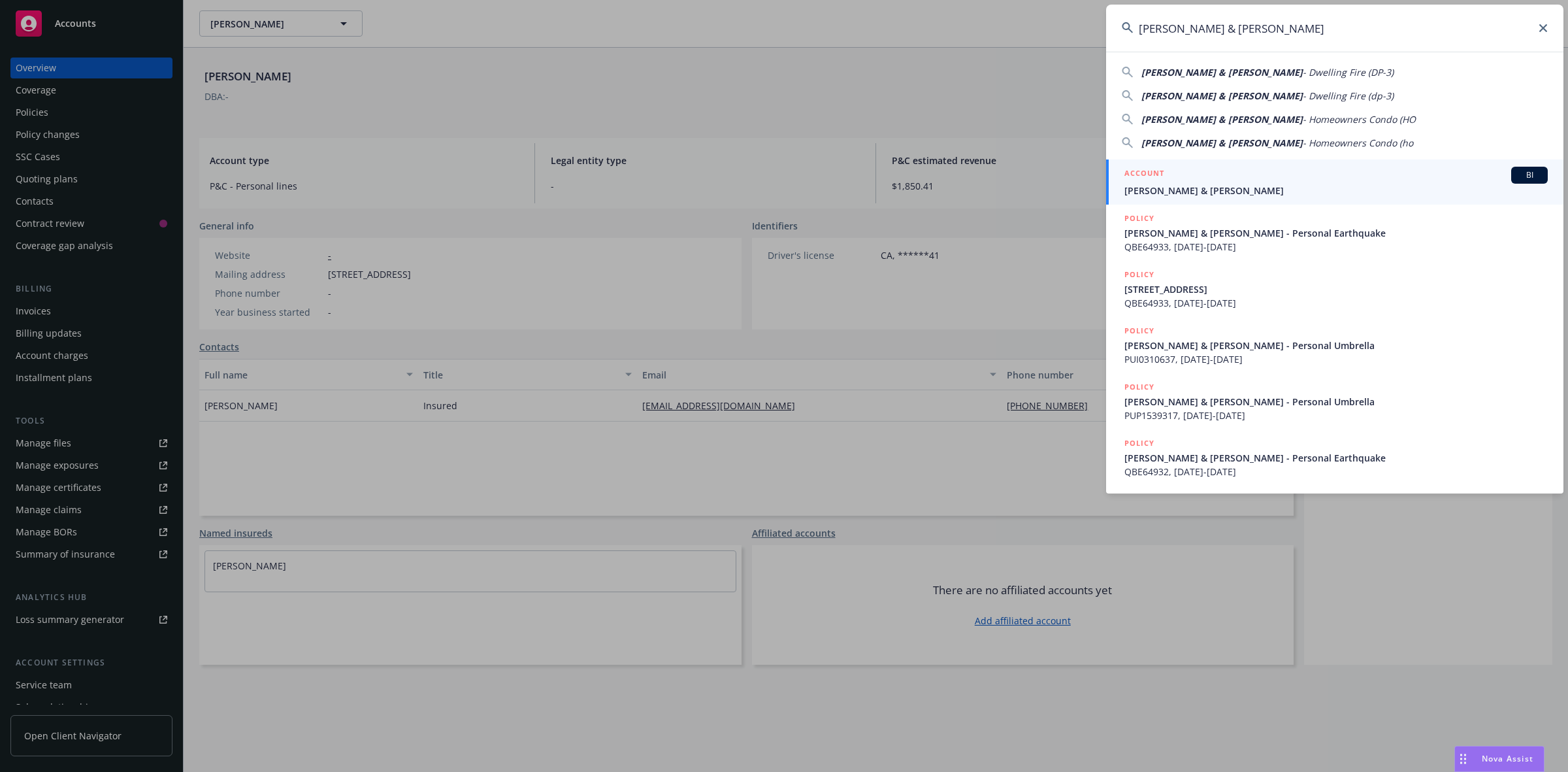
type input "[PERSON_NAME] & [PERSON_NAME]"
click at [1220, 178] on div "ACCOUNT BI" at bounding box center [1335, 175] width 423 height 17
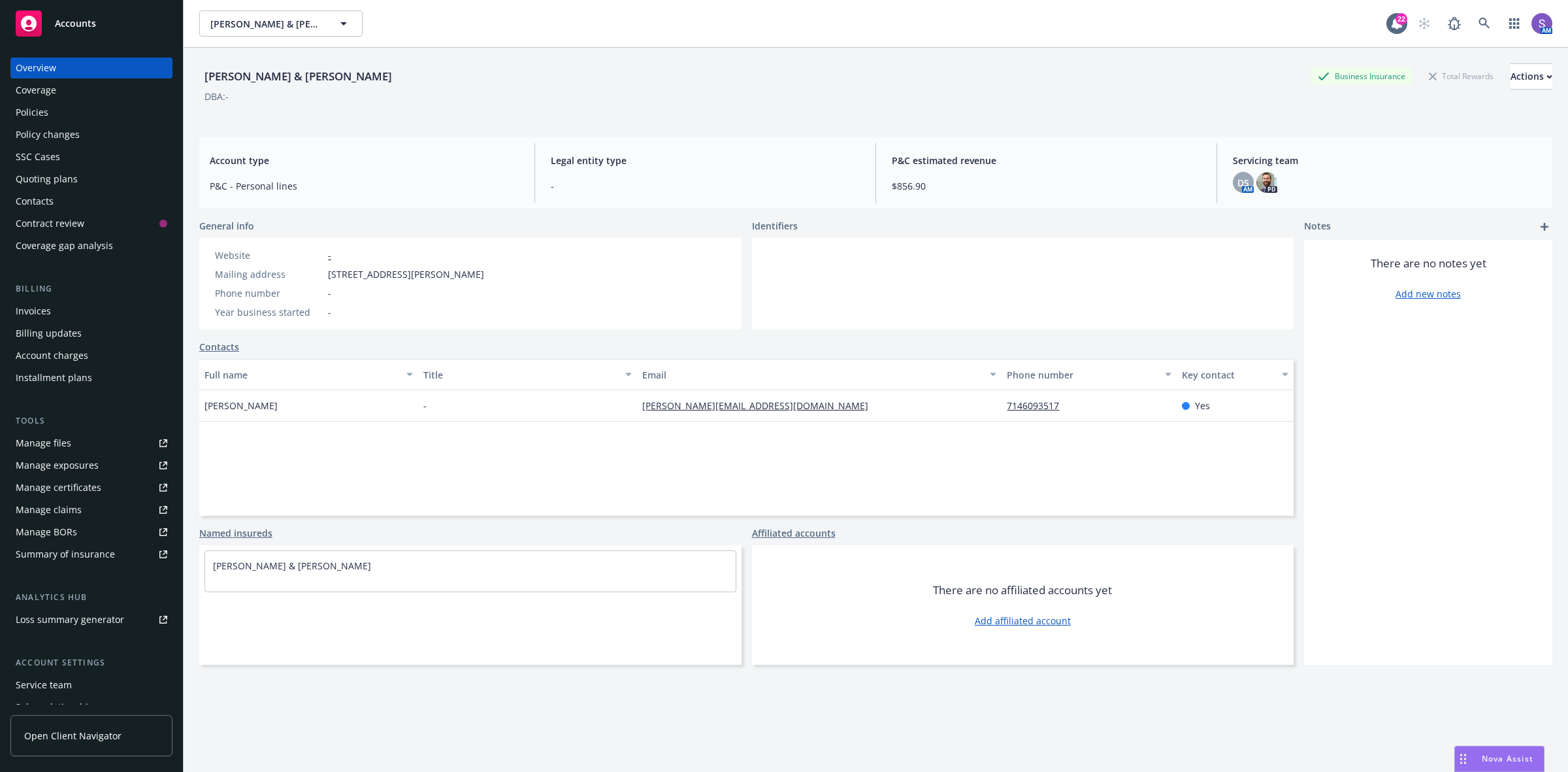
click at [484, 272] on span "[STREET_ADDRESS][PERSON_NAME]" at bounding box center [406, 274] width 156 height 13
copy span "92646"
click at [1254, 22] on icon at bounding box center [1484, 23] width 12 height 12
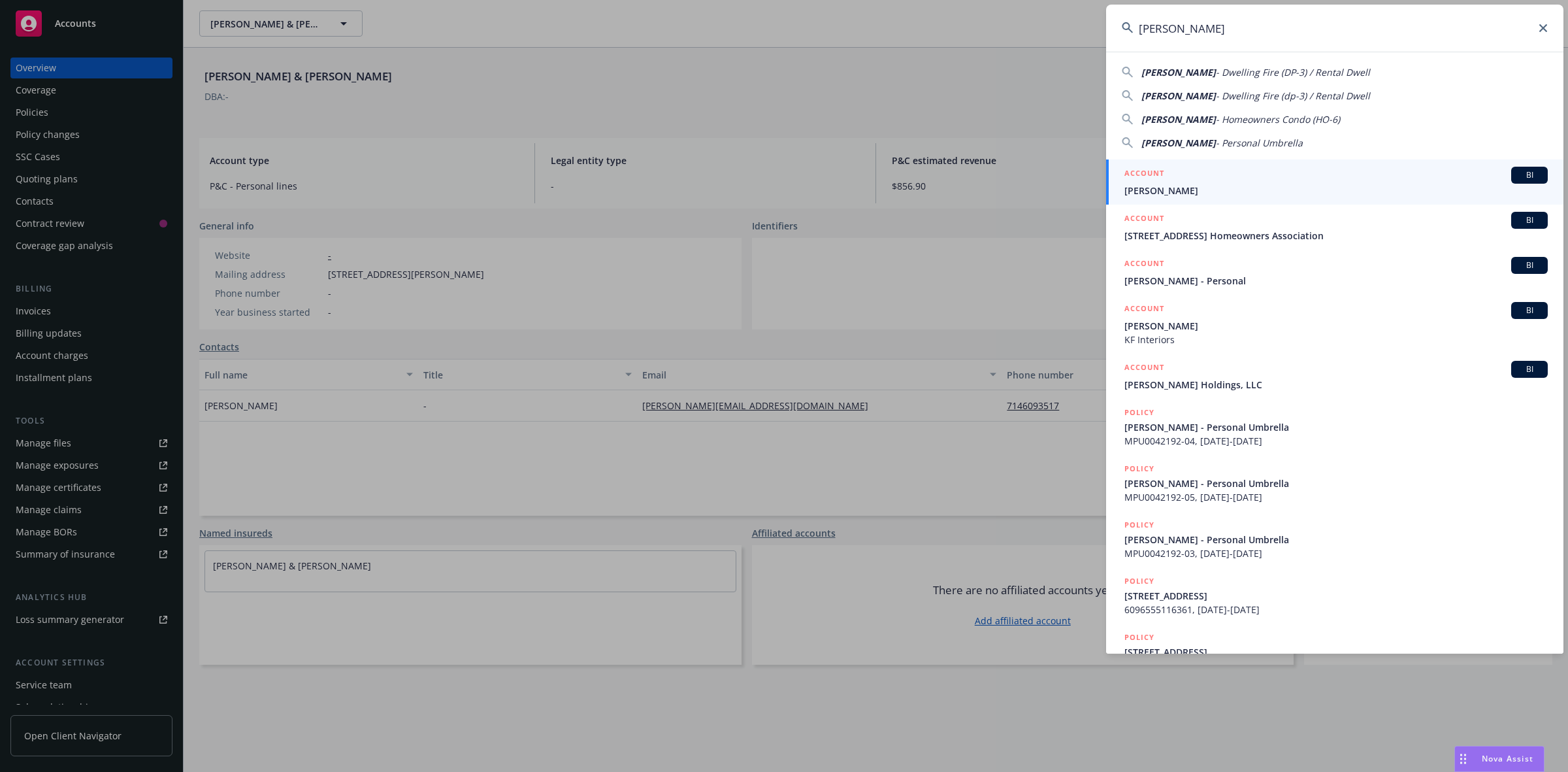
type input "[PERSON_NAME]"
drag, startPoint x: 1160, startPoint y: 188, endPoint x: 1156, endPoint y: 121, distance: 67.1
click at [1160, 188] on span "[PERSON_NAME]" at bounding box center [1335, 191] width 423 height 13
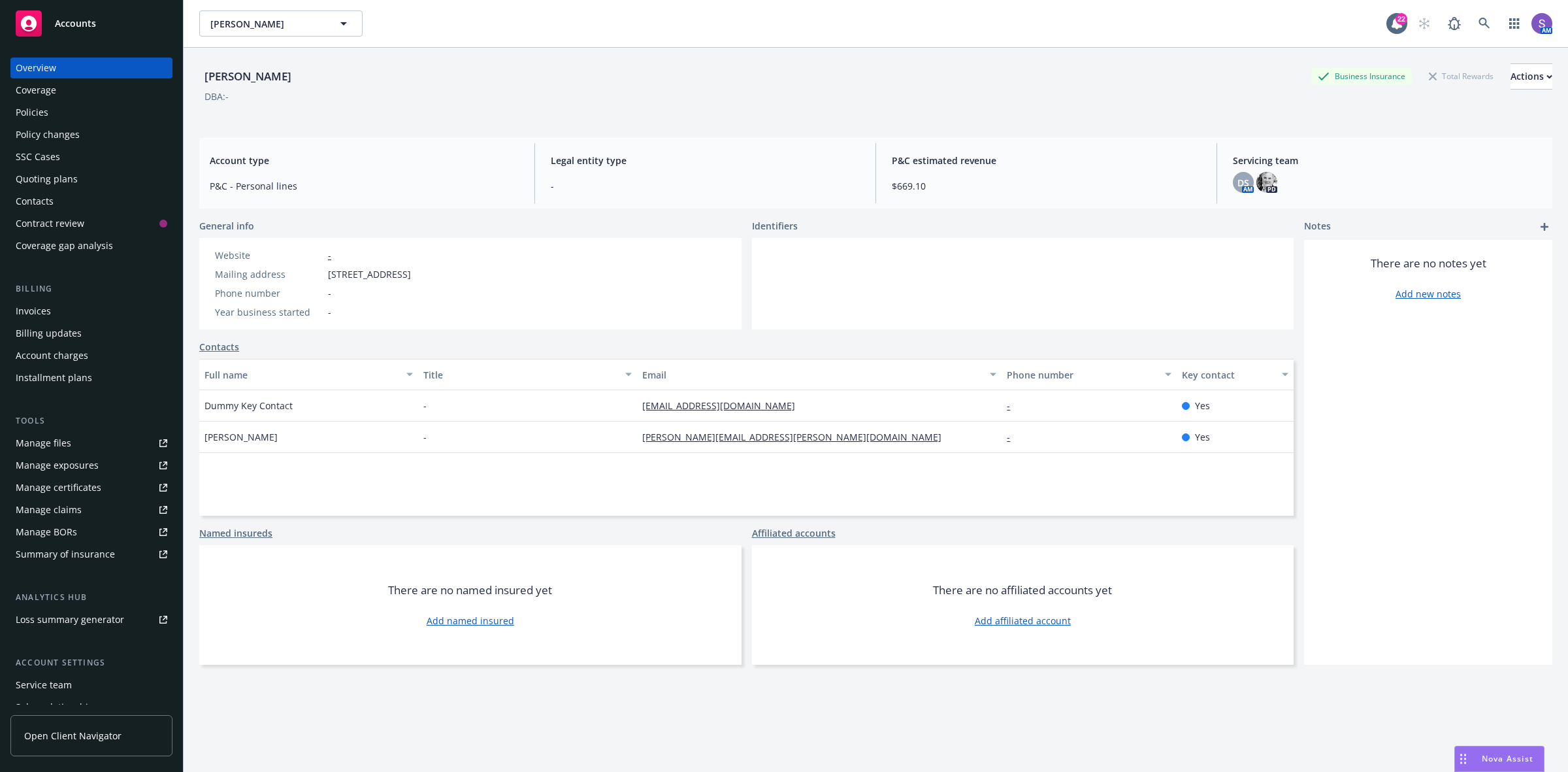
click at [0, 112] on div "Overview Coverage Policies Policy changes SSC Cases Quoting plans Contacts Cont…" at bounding box center [91, 407] width 183 height 730
click at [23, 115] on div "Policies" at bounding box center [32, 112] width 32 height 21
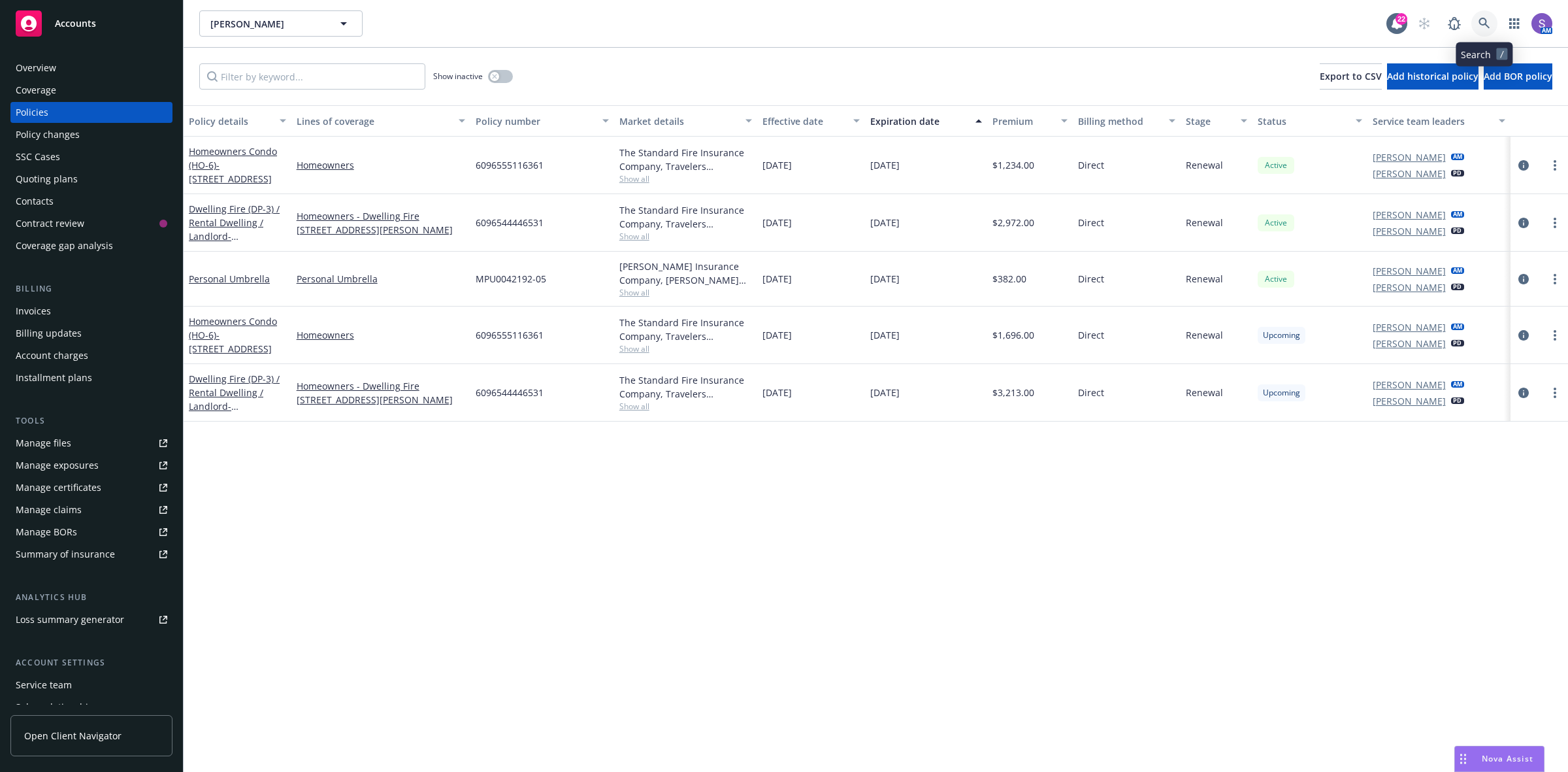
click at [1254, 21] on icon at bounding box center [1484, 23] width 12 height 12
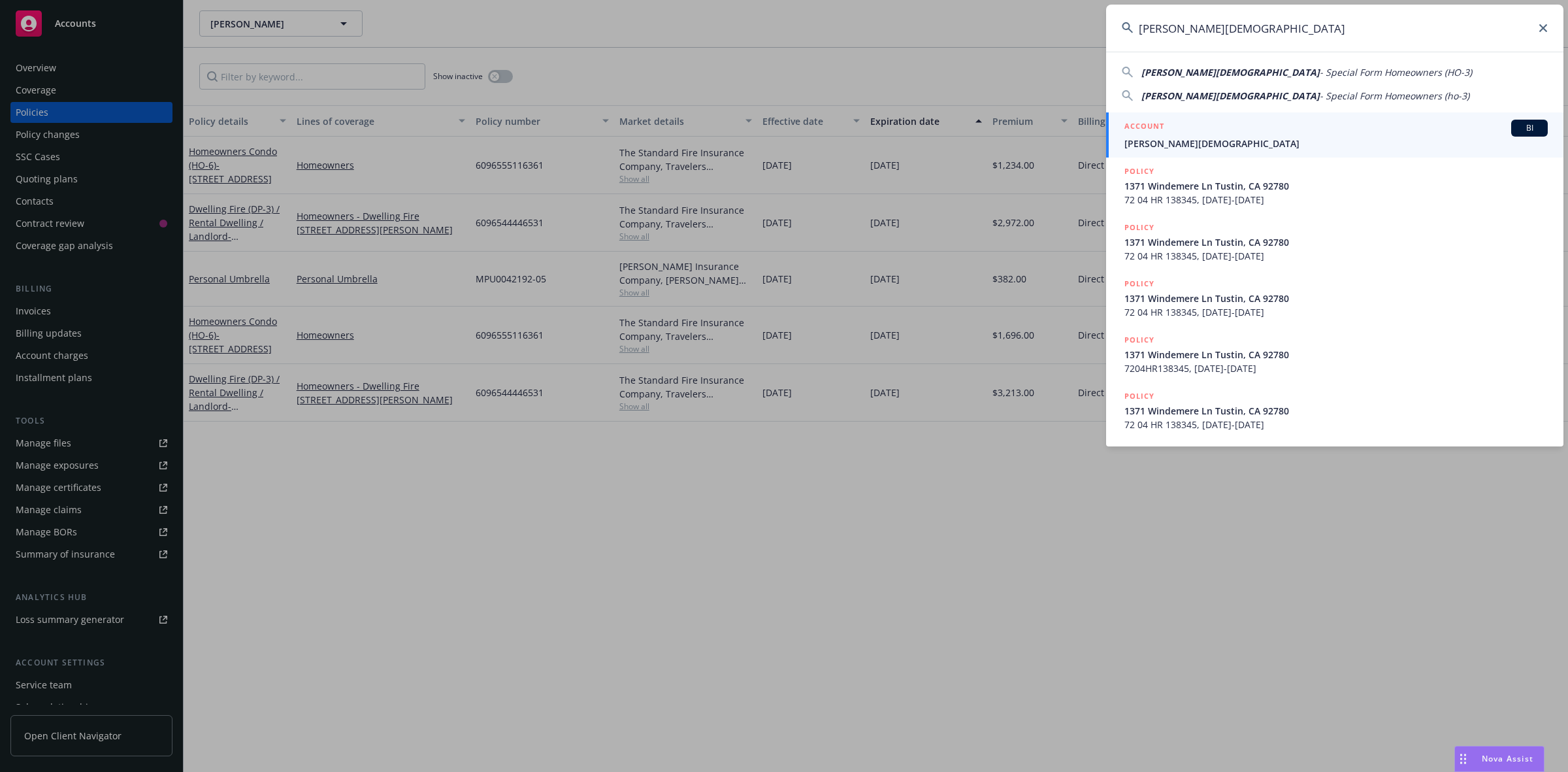
type input "[PERSON_NAME][DEMOGRAPHIC_DATA]"
click at [1204, 136] on span "[PERSON_NAME][DEMOGRAPHIC_DATA]" at bounding box center [1335, 143] width 423 height 13
